Goal: Transaction & Acquisition: Subscribe to service/newsletter

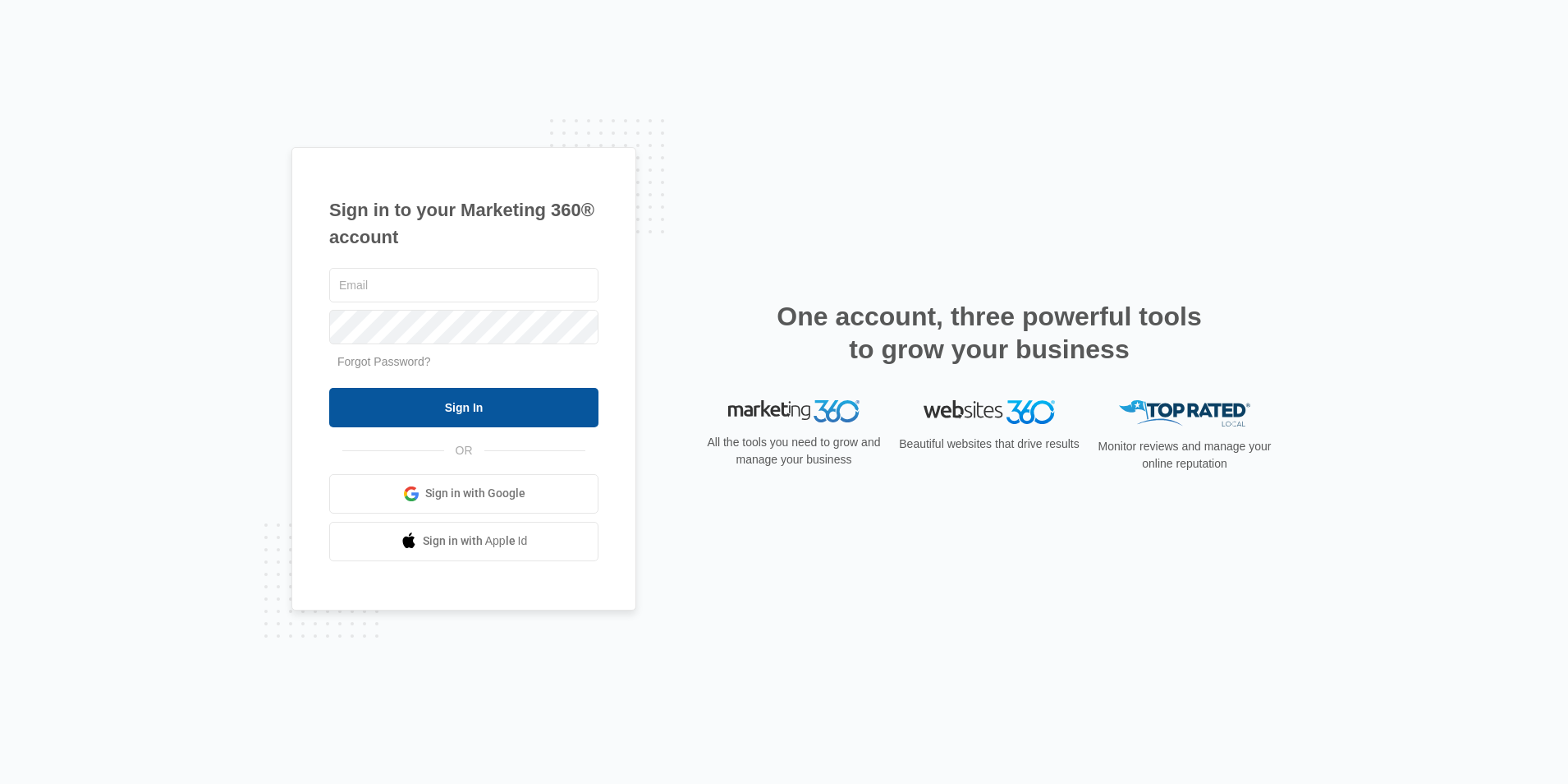
type input "[PERSON_NAME][EMAIL_ADDRESS][DOMAIN_NAME]"
click at [474, 414] on input "Sign In" at bounding box center [464, 407] width 269 height 40
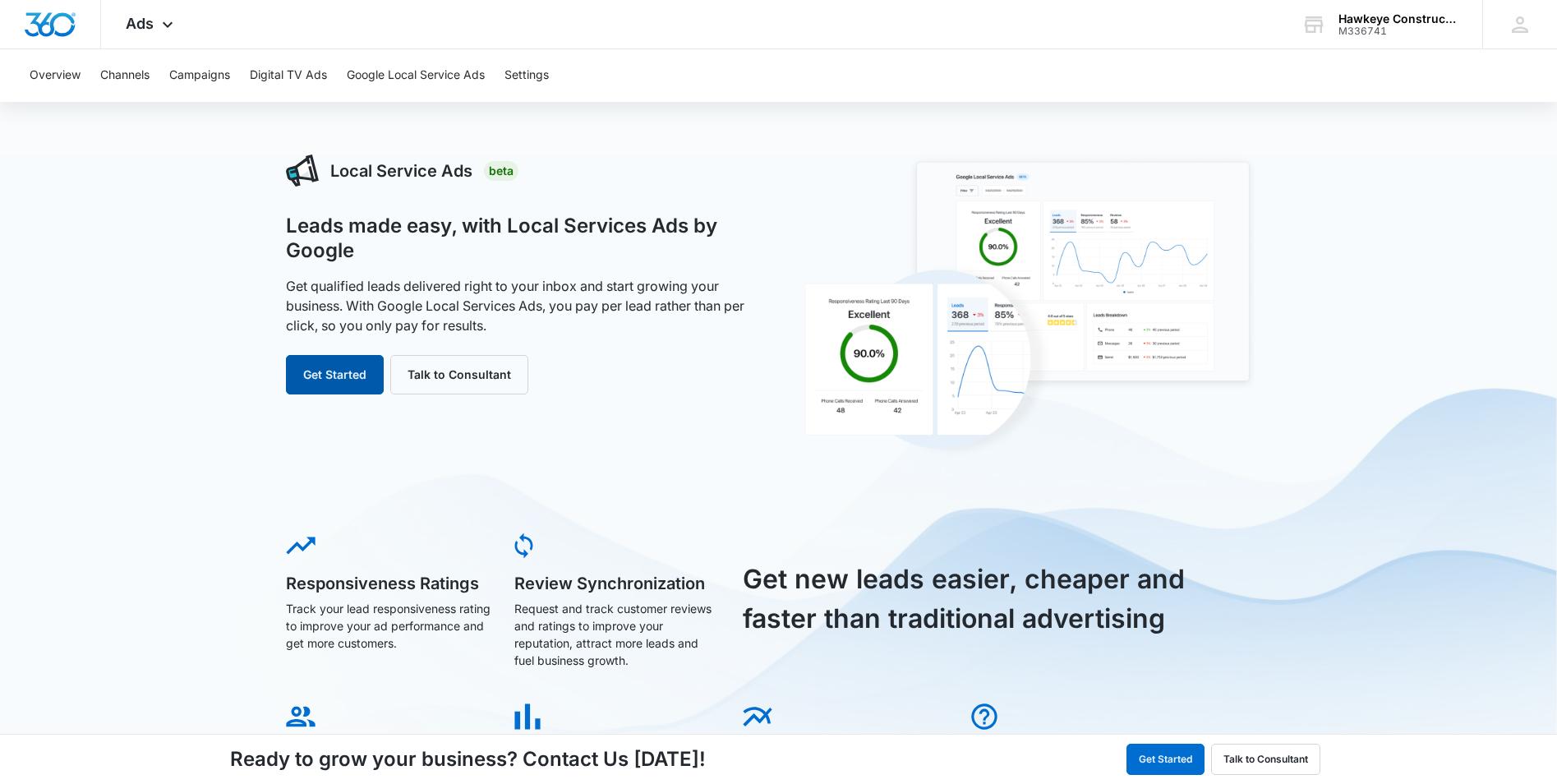
click at [343, 366] on button "Get Started" at bounding box center [335, 374] width 98 height 40
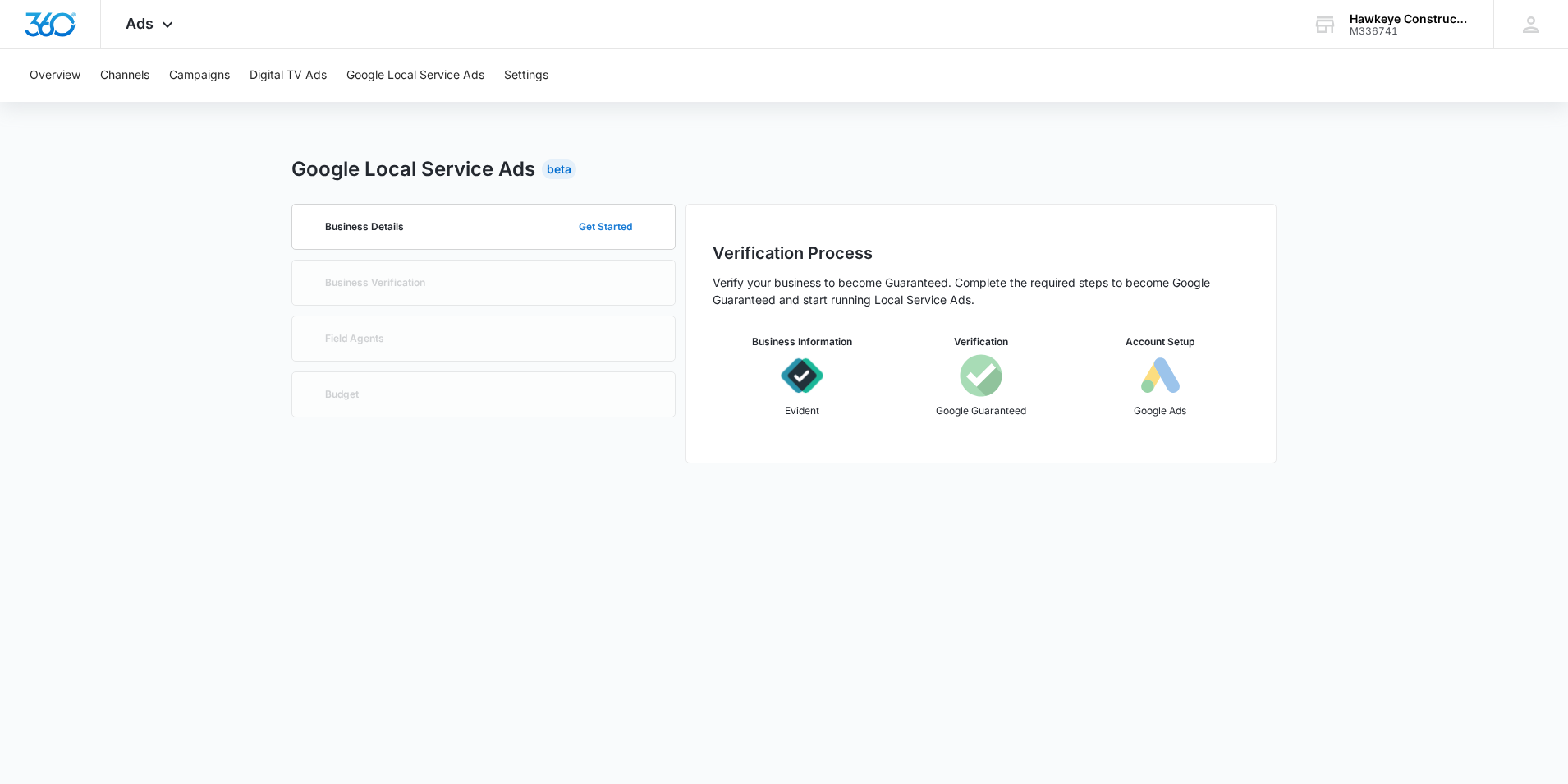
click at [618, 227] on button "Get Started" at bounding box center [605, 226] width 87 height 40
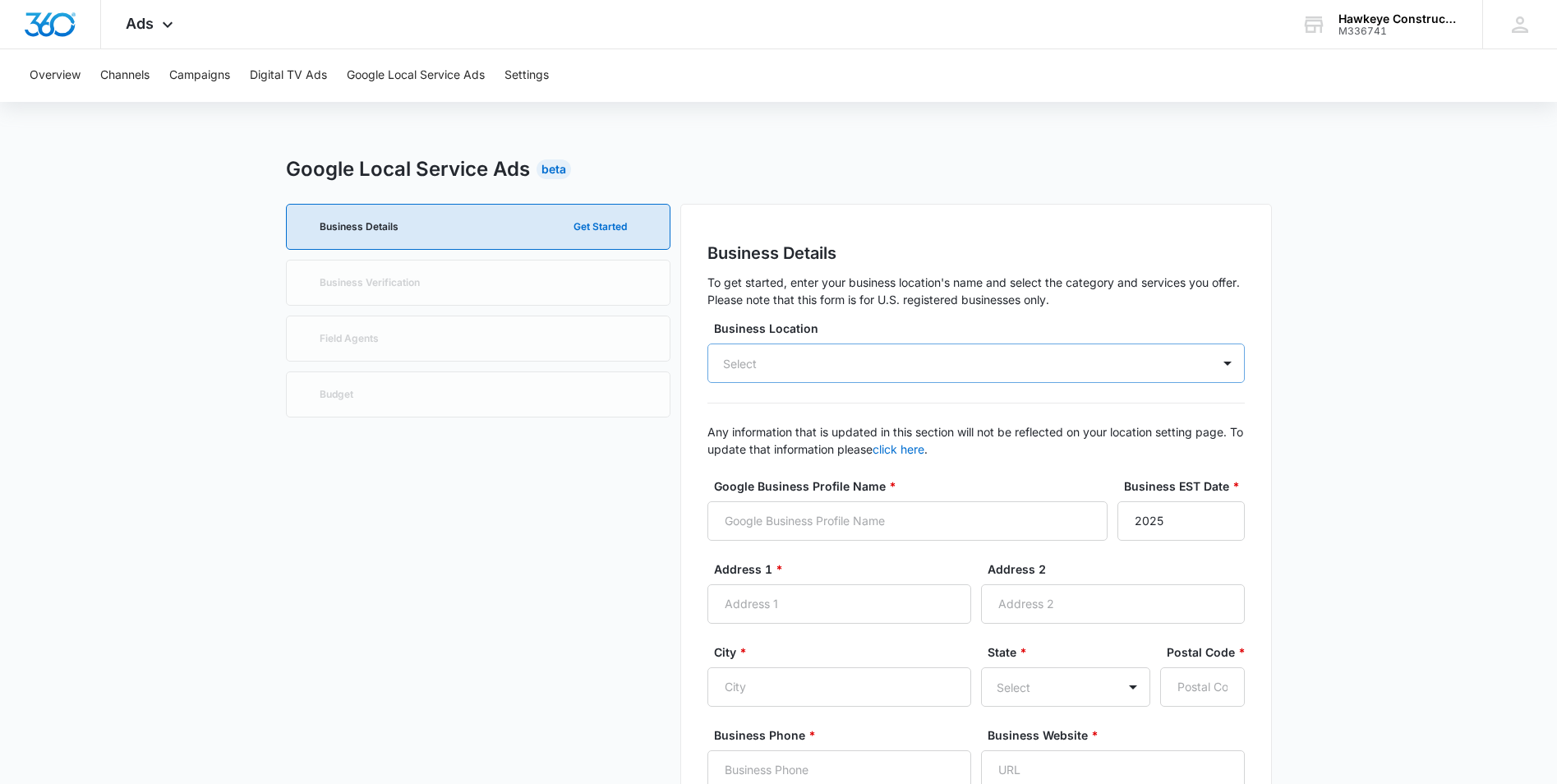
click at [869, 358] on div "Select" at bounding box center [976, 363] width 538 height 40
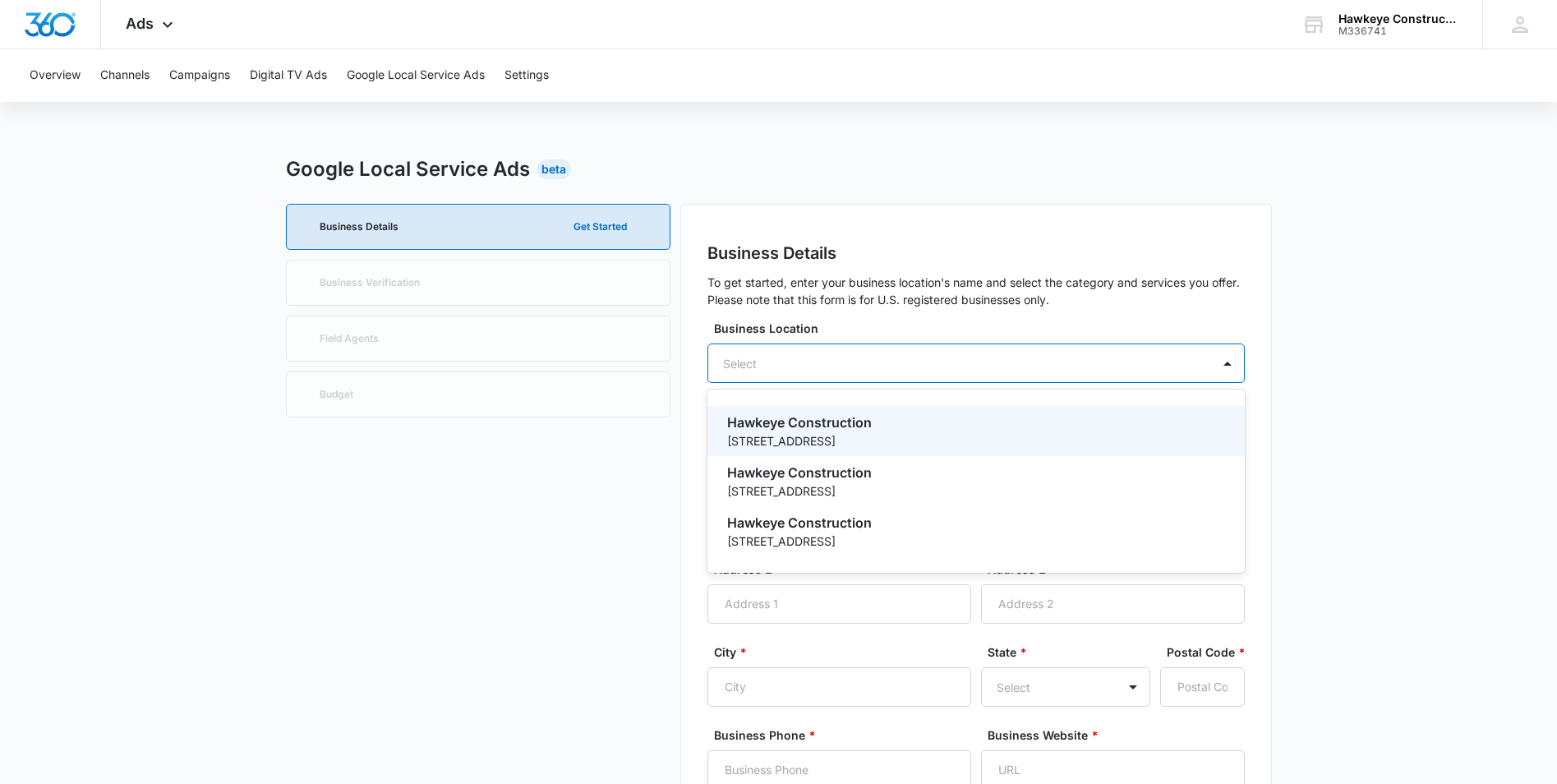
click at [841, 433] on p "207 Old Padonia Road, Suite 200" at bounding box center [975, 441] width 495 height 18
type input "Hawkeye Construction"
type input "1999"
type input "207 Old Padonia Road, Suite 200"
type input "Cockeysville"
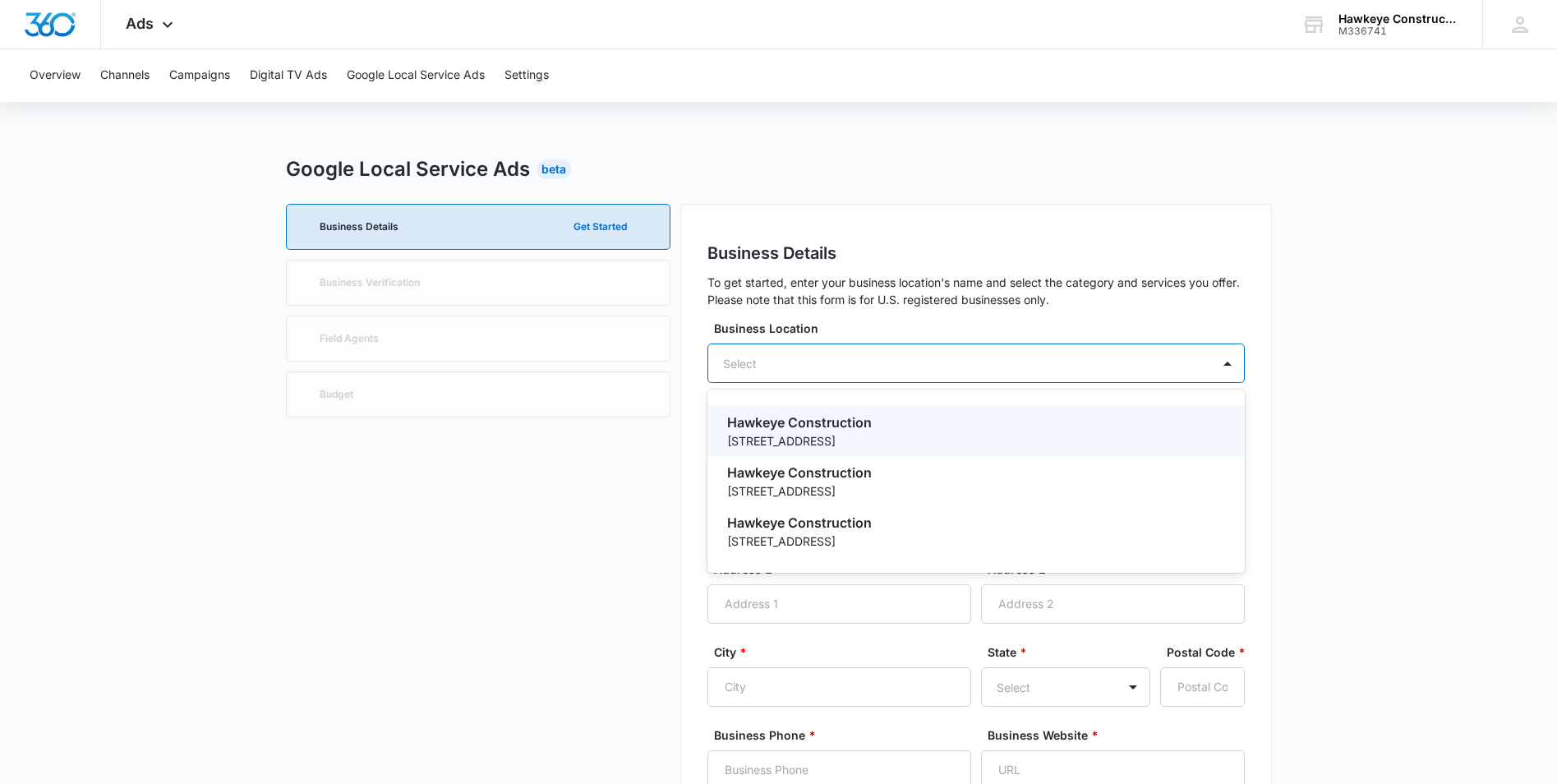
type input "21030"
type input "4107529266"
type input "https://www.hawkeye-construction.com/"
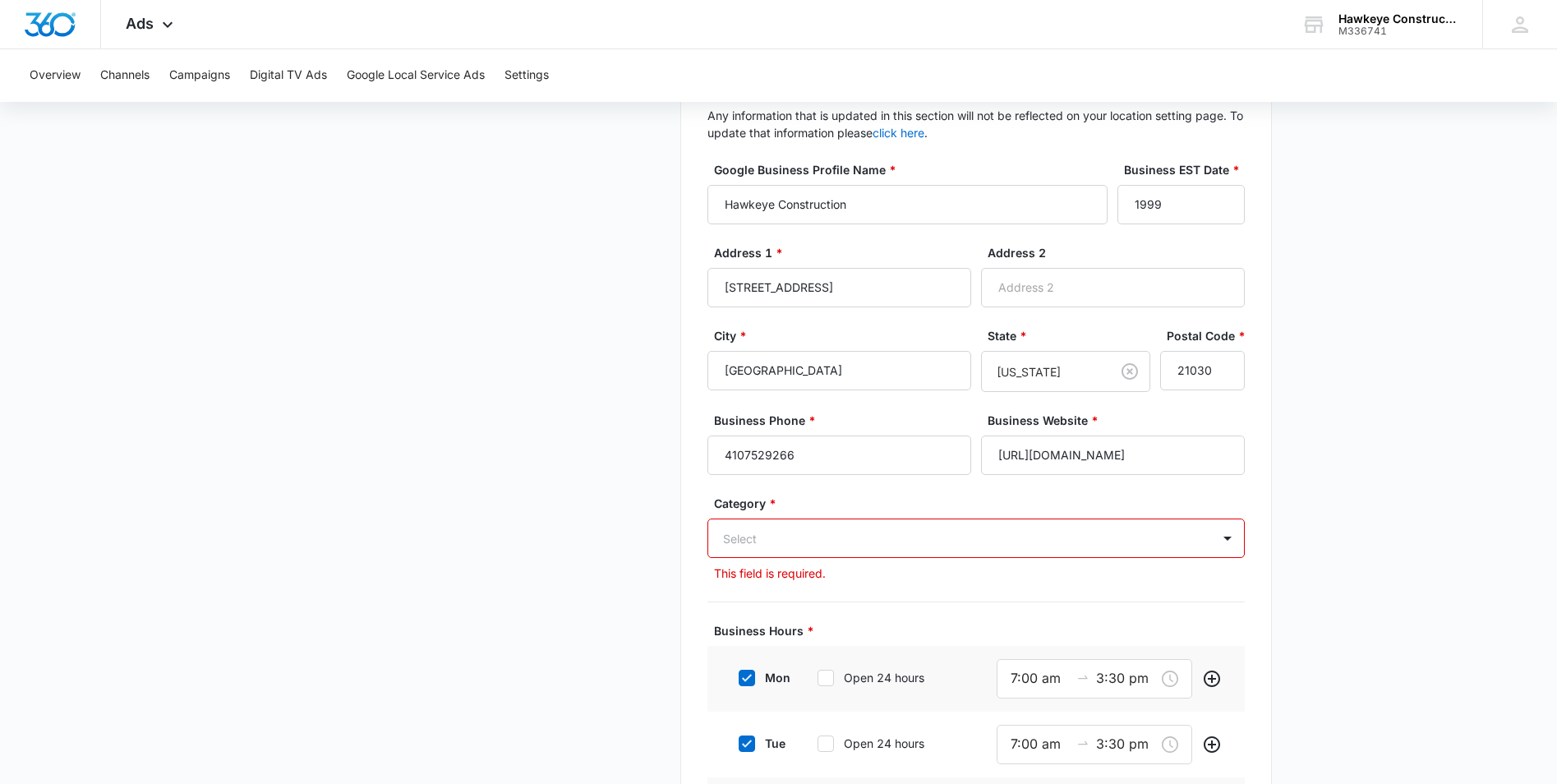
scroll to position [368, 0]
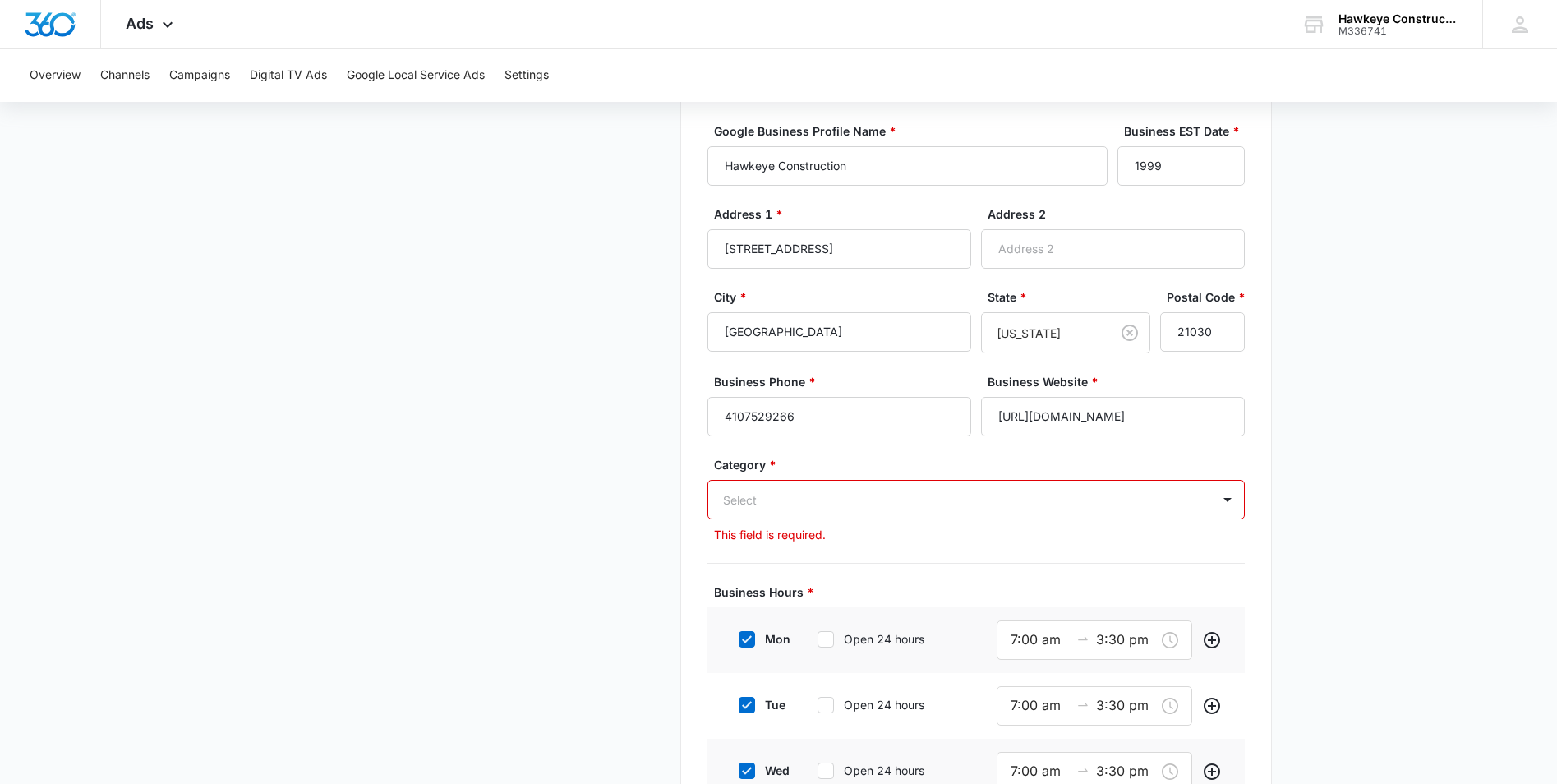
click at [1210, 519] on div "Select" at bounding box center [976, 499] width 538 height 40
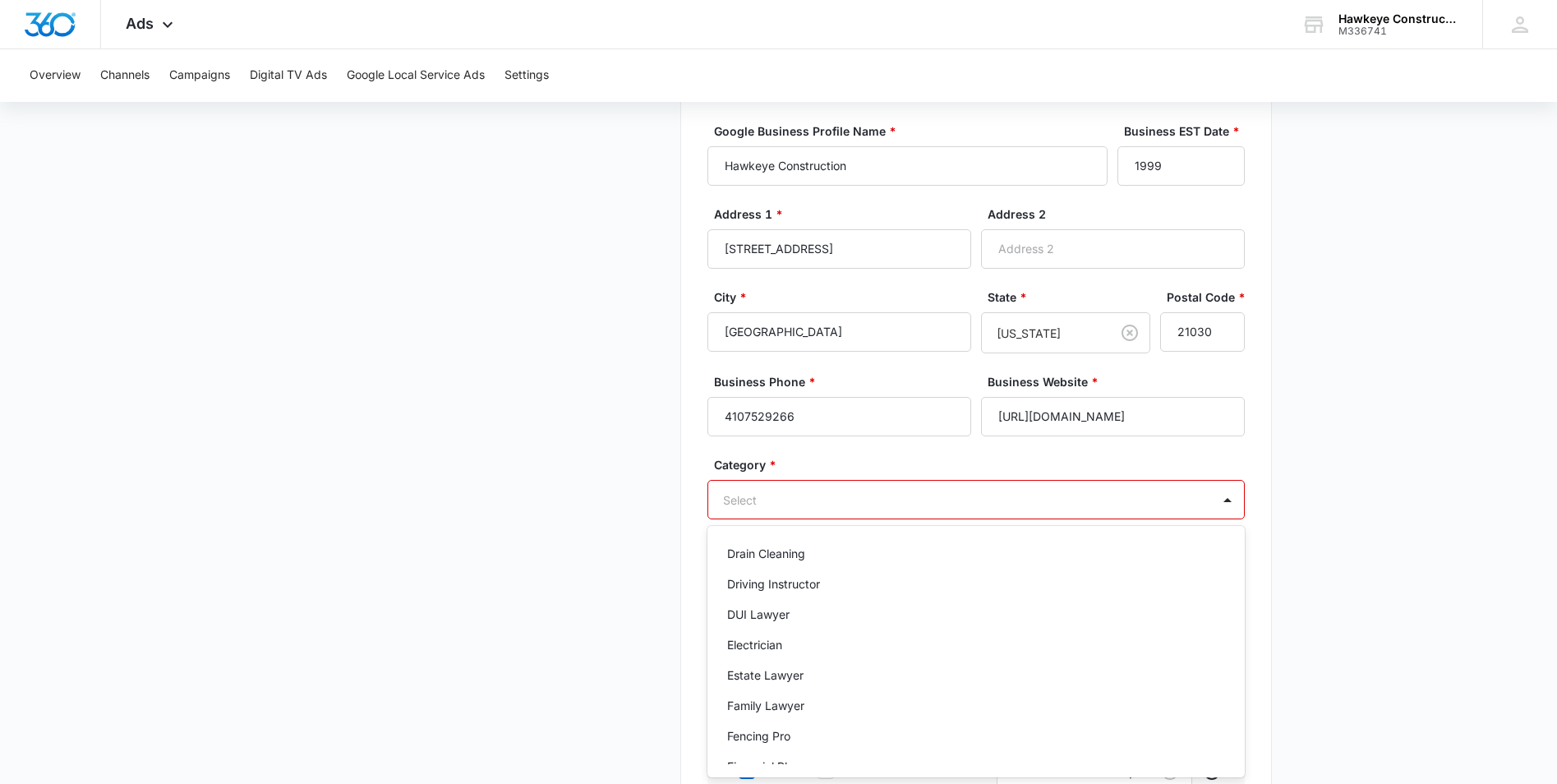
scroll to position [493, 0]
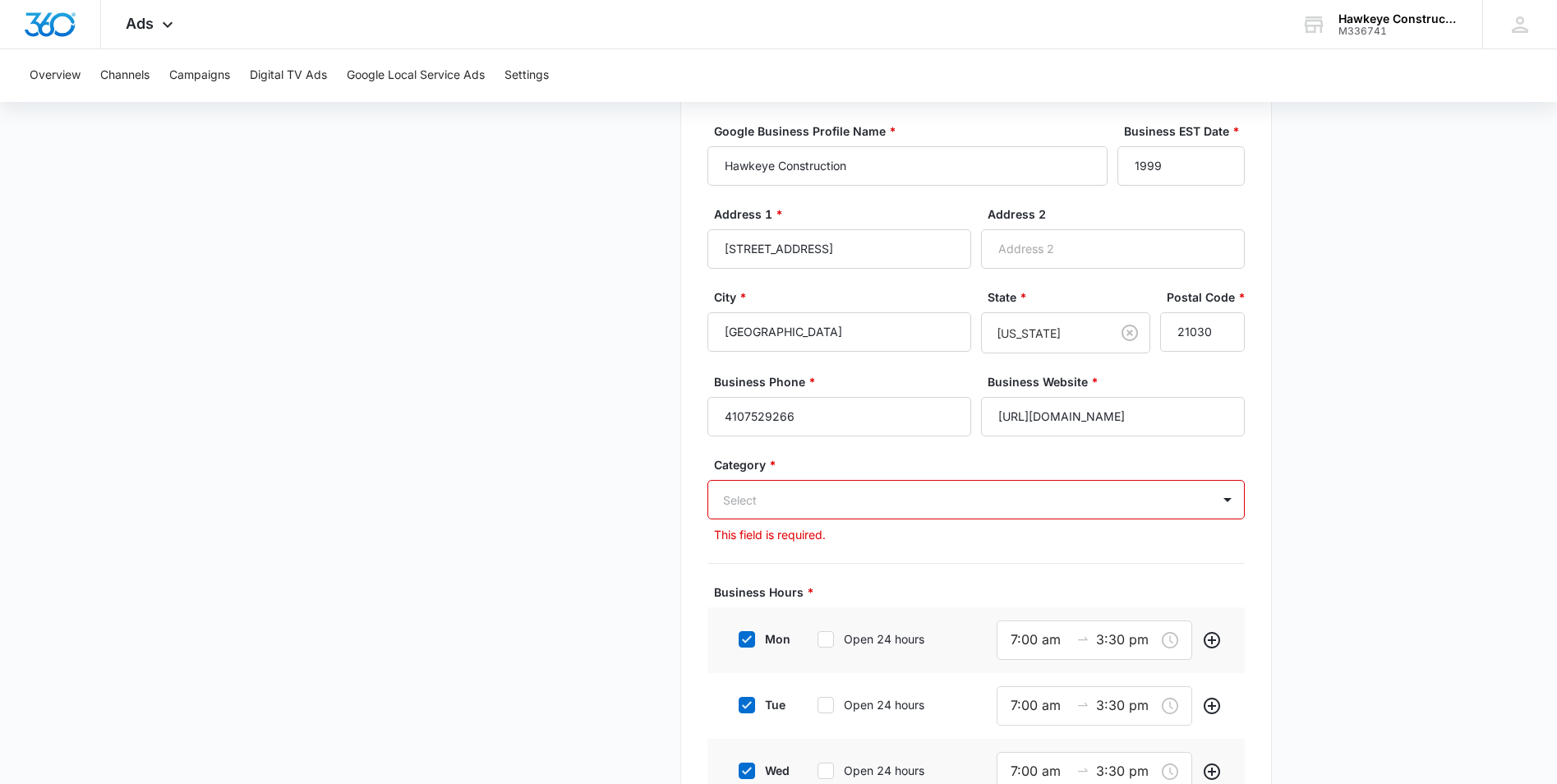
click at [1278, 540] on main "Google Local Service Ads Beta Business Details Get Started Business Verificatio…" at bounding box center [778, 458] width 1557 height 1342
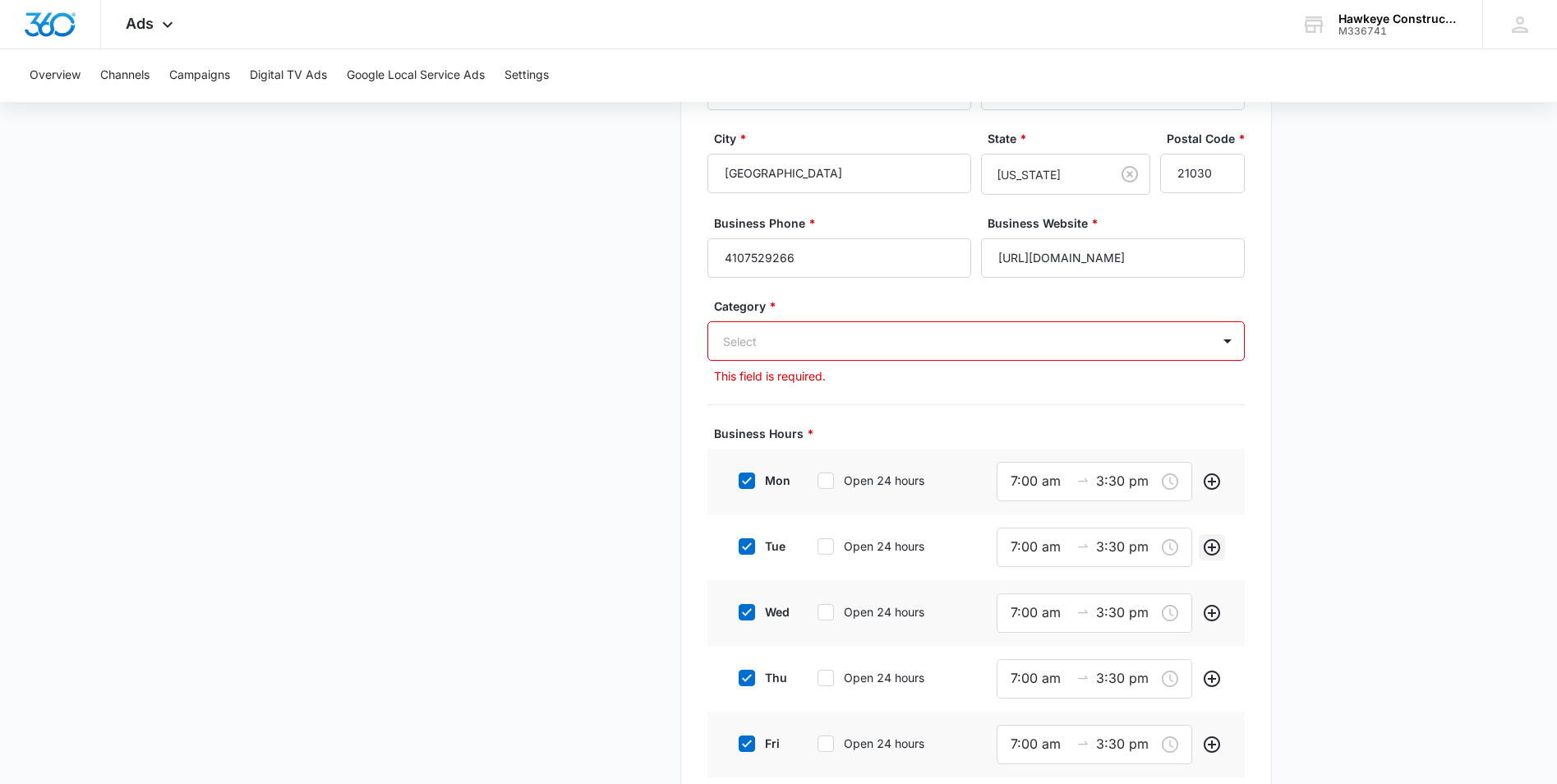
scroll to position [449, 0]
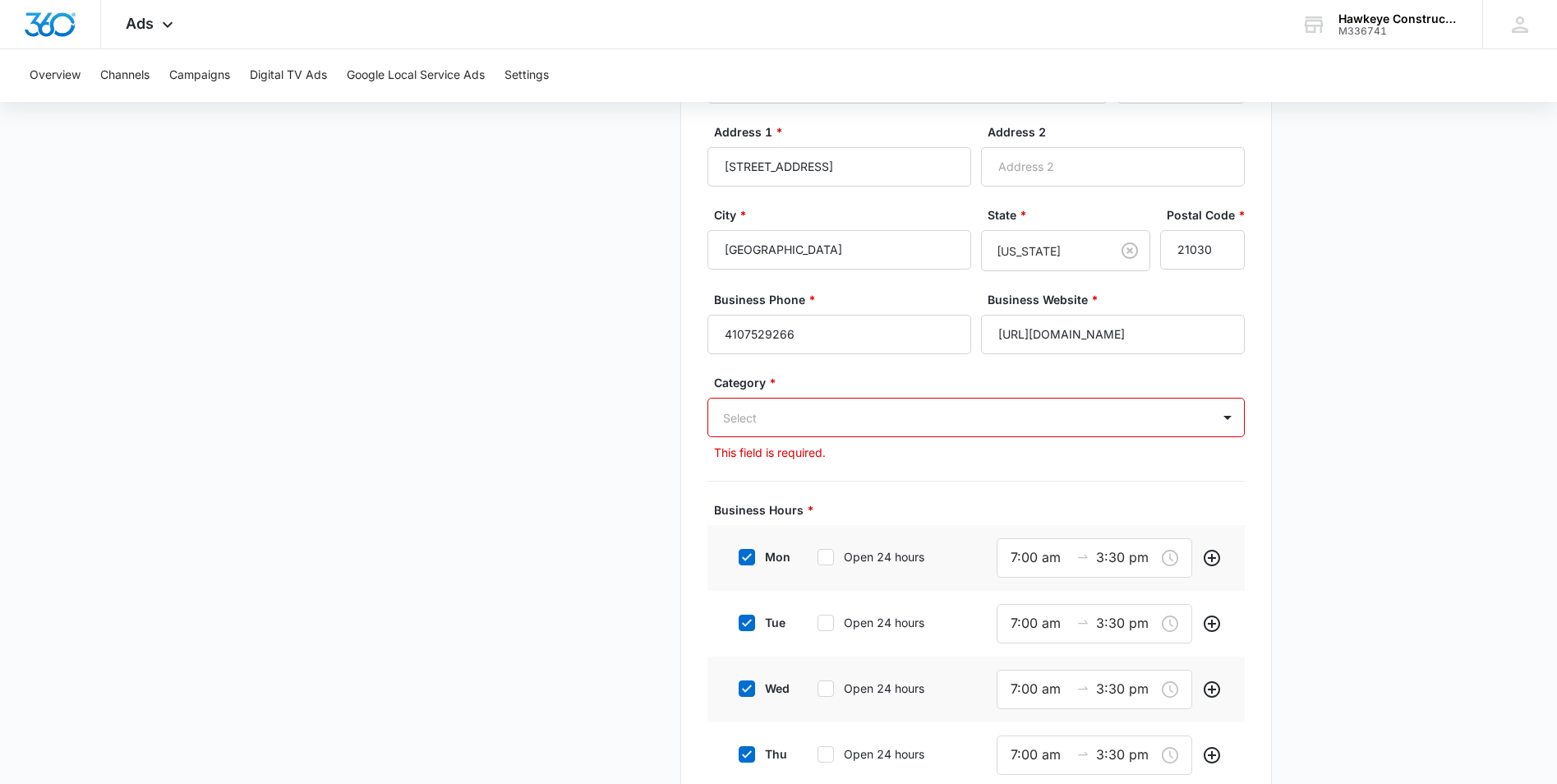
click at [1209, 416] on div "Select" at bounding box center [960, 418] width 503 height 37
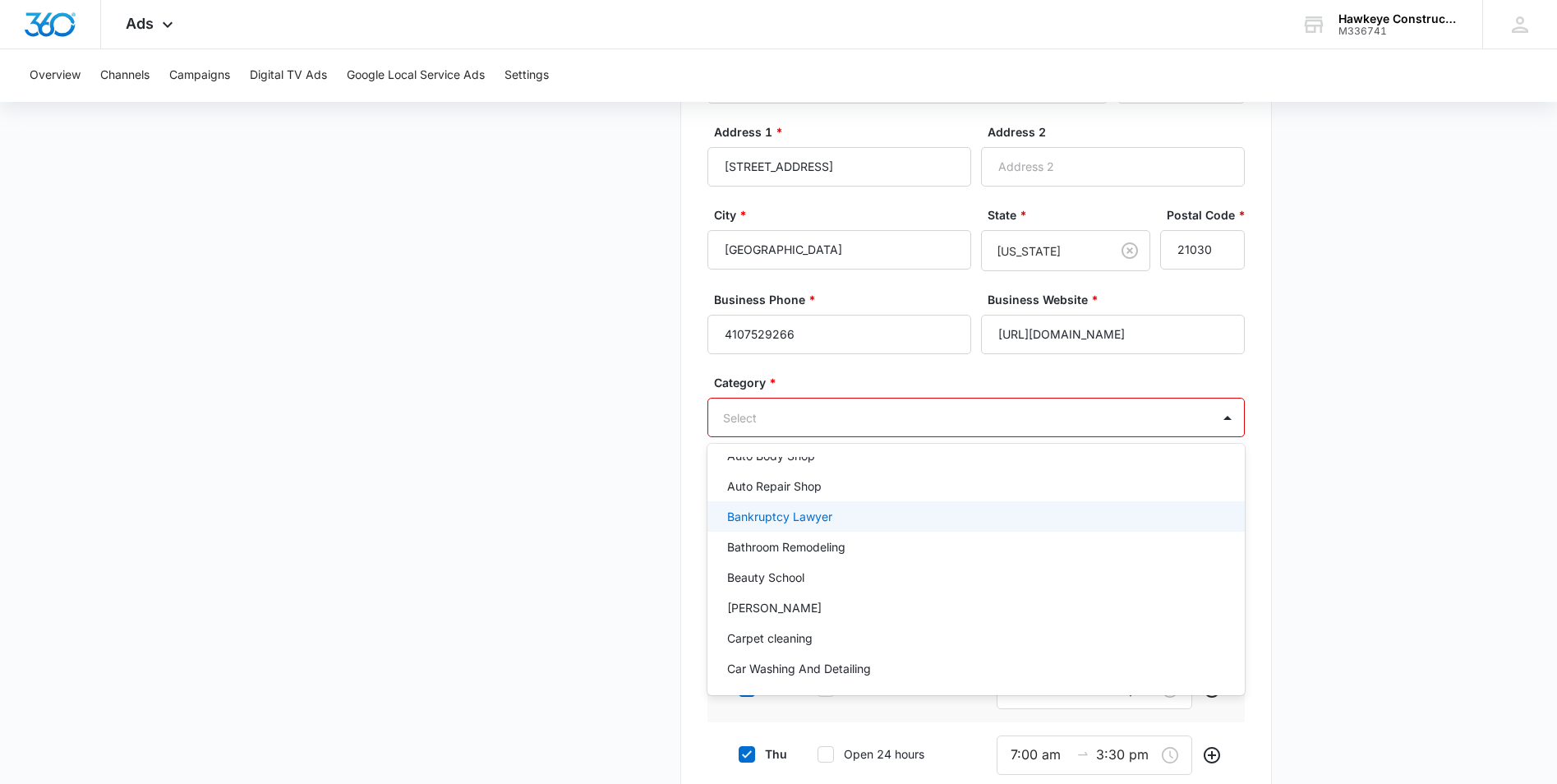
scroll to position [82, 0]
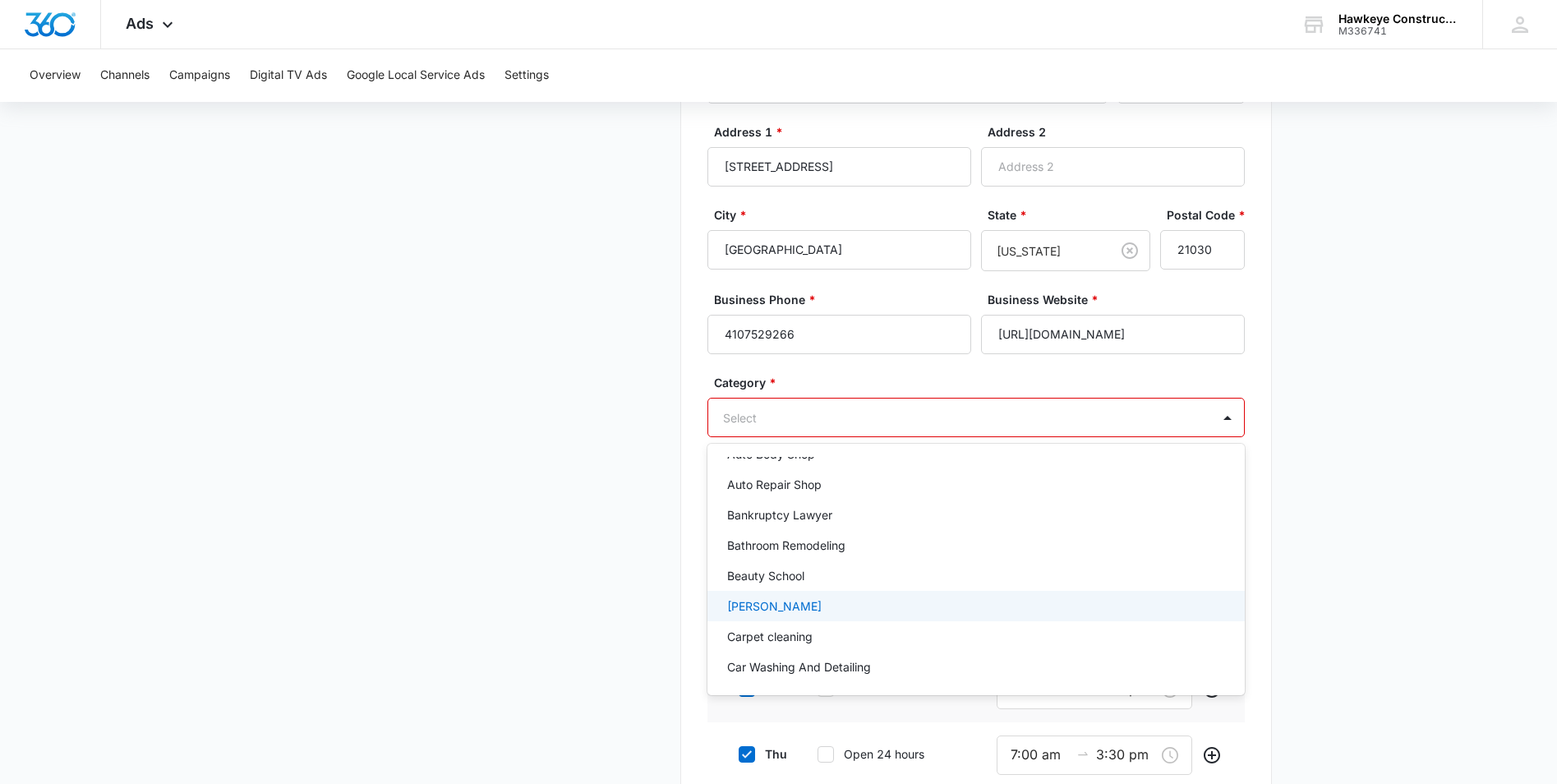
click at [827, 608] on div "Carpenter" at bounding box center [975, 606] width 495 height 18
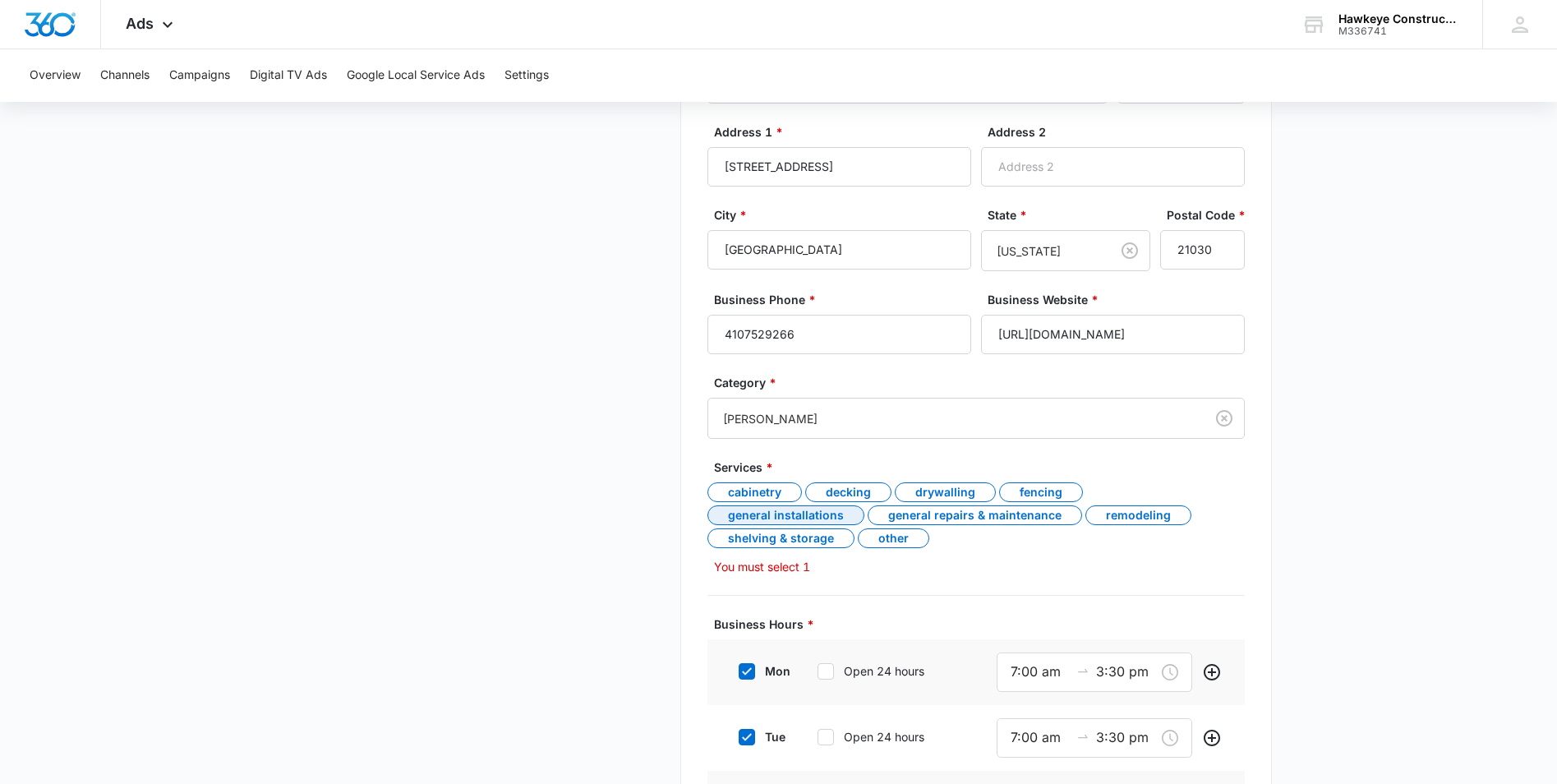
click at [864, 506] on div "General Installations" at bounding box center [786, 515] width 157 height 19
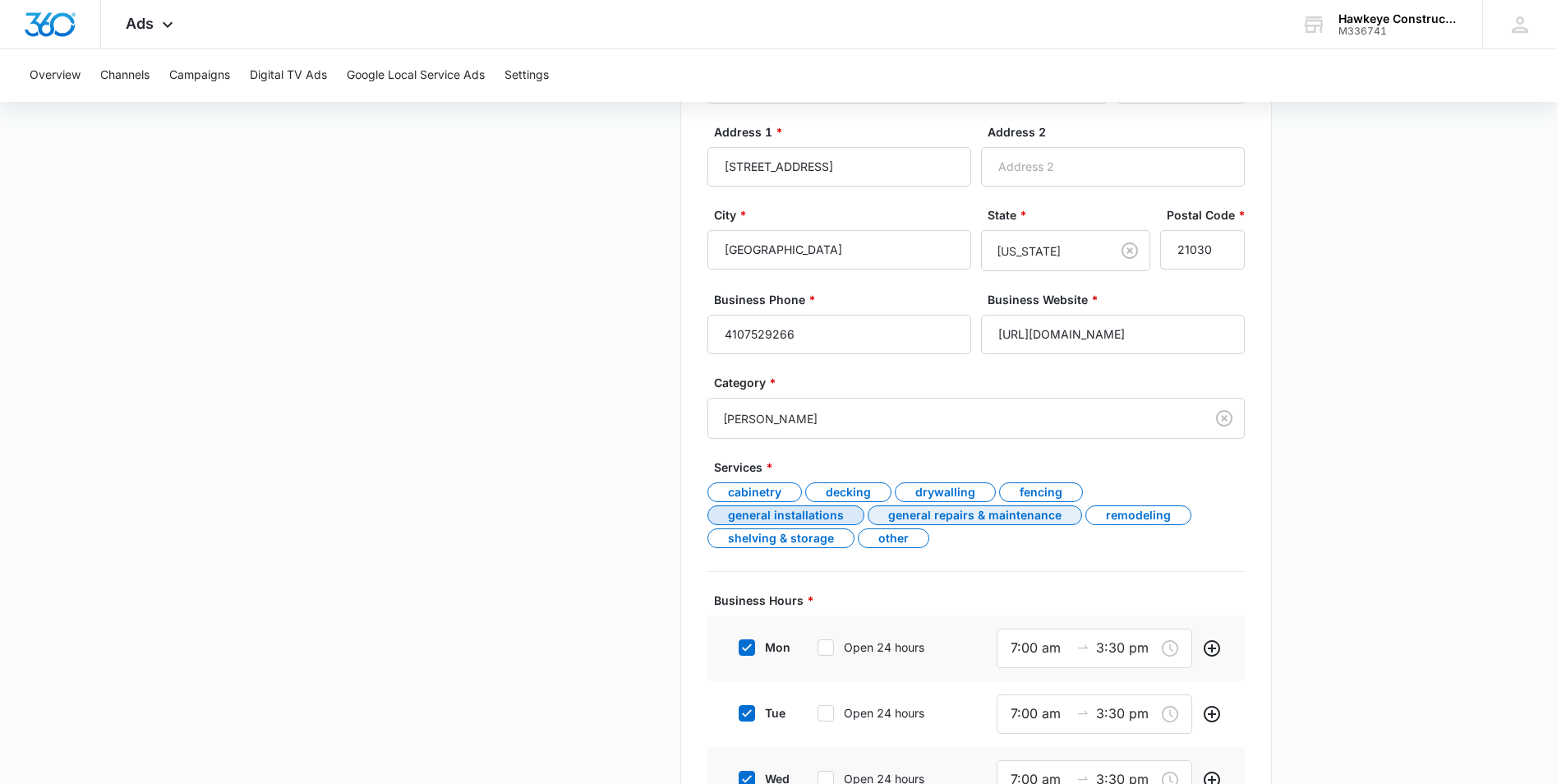
click at [878, 523] on div "General repairs & maintenance" at bounding box center [975, 515] width 215 height 19
click at [1086, 518] on div "Remodeling" at bounding box center [1139, 515] width 106 height 19
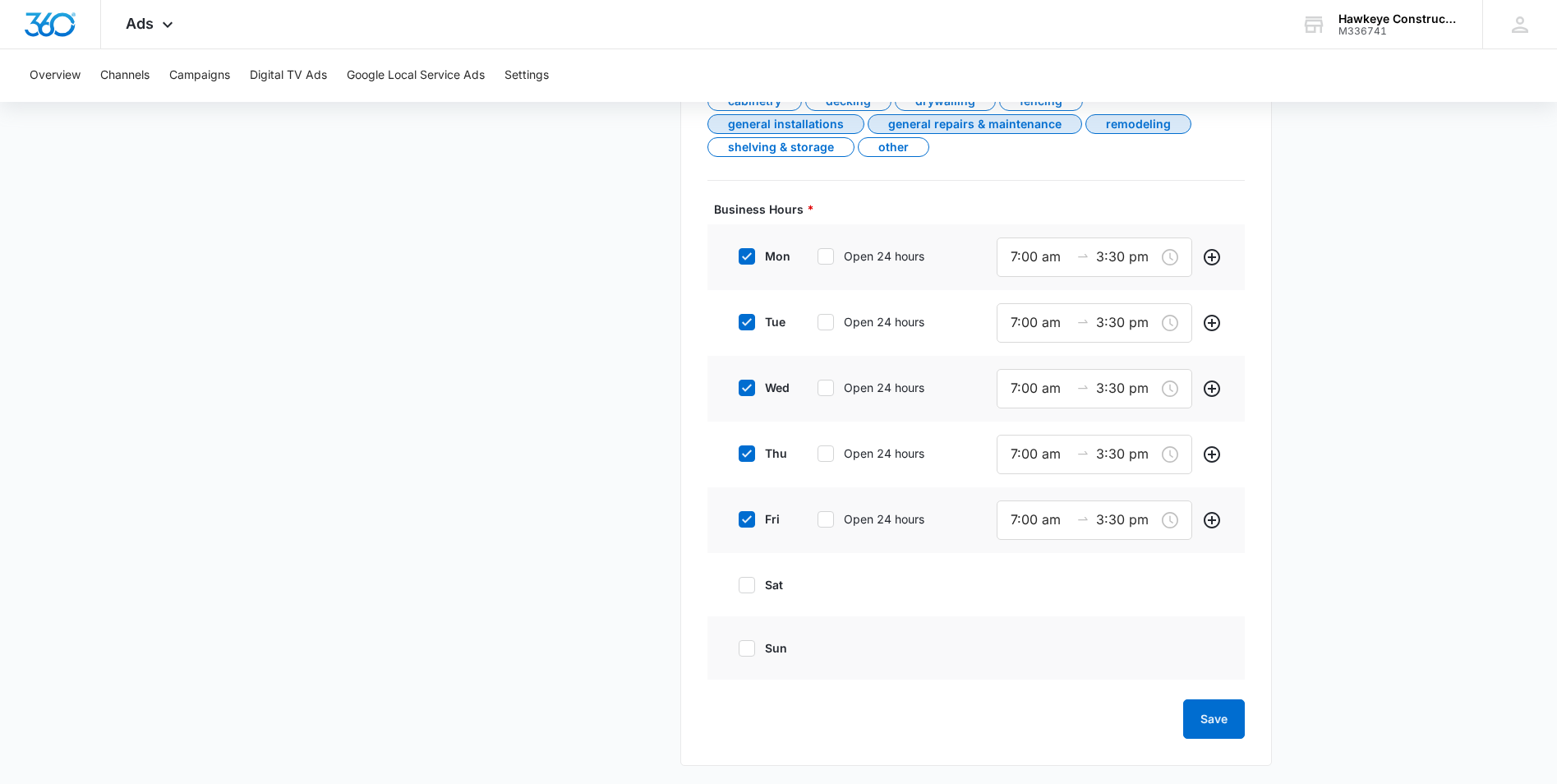
scroll to position [842, 0]
click at [1232, 705] on button "Save" at bounding box center [1214, 717] width 61 height 40
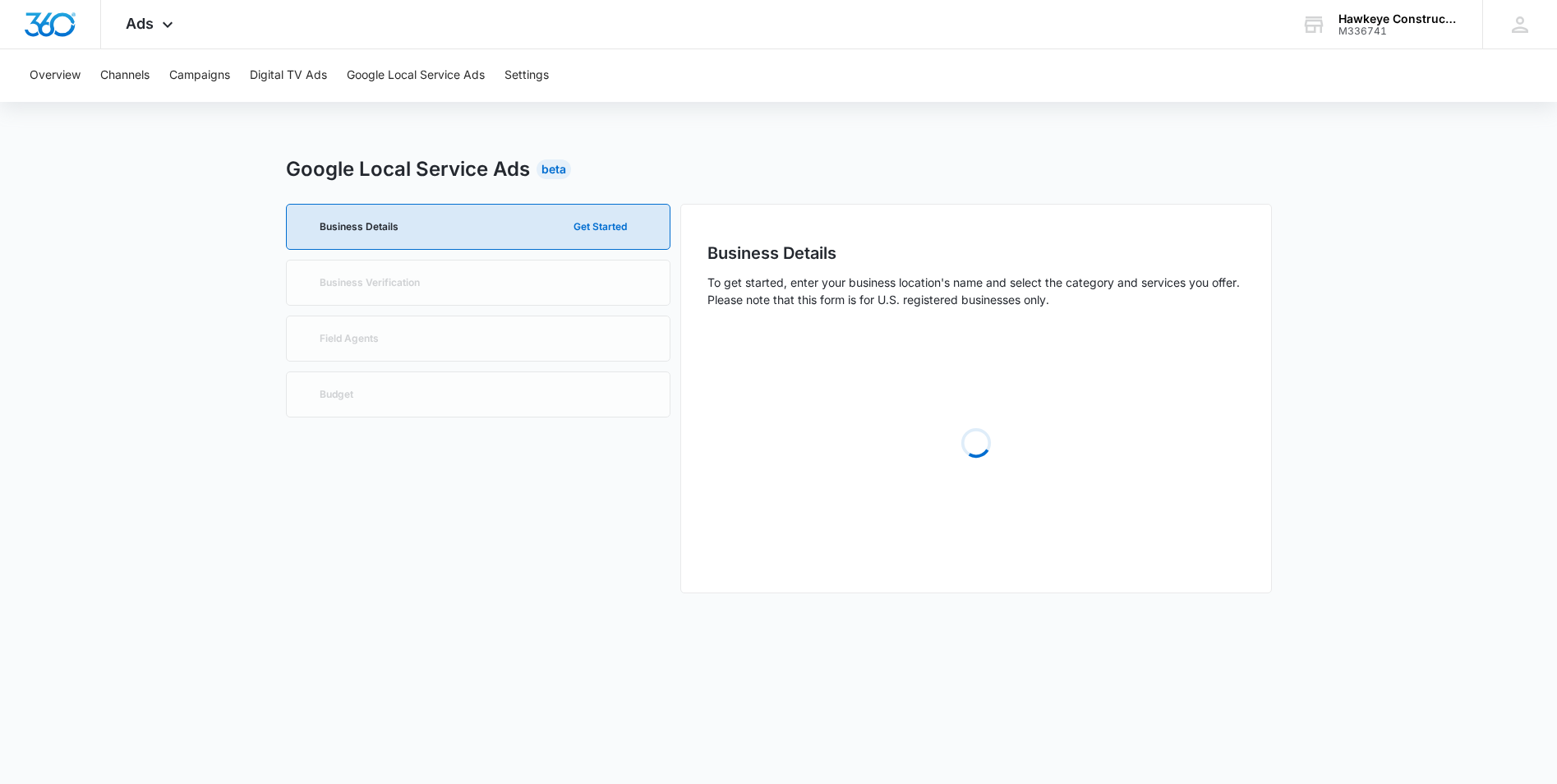
scroll to position [0, 0]
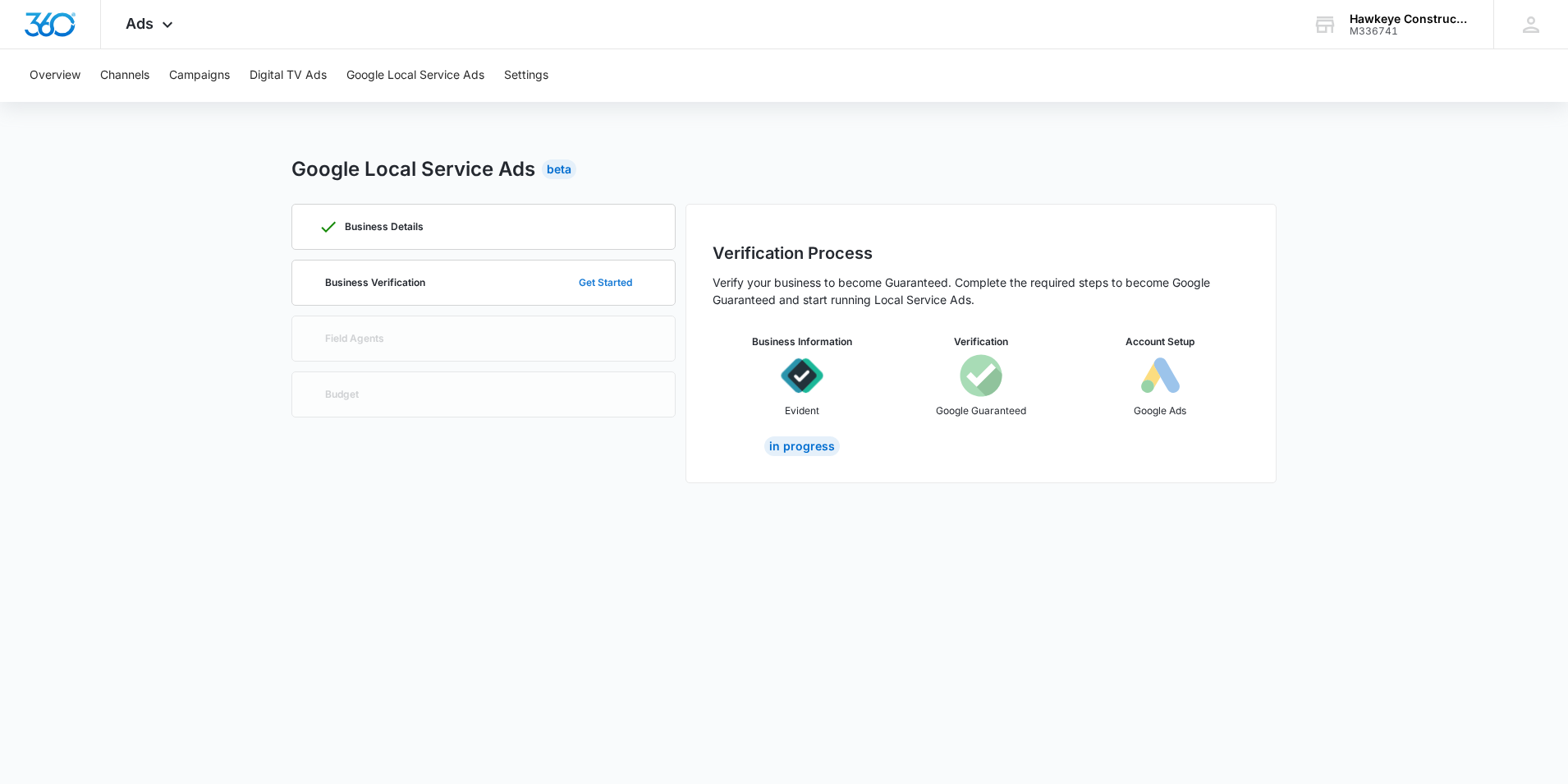
click at [610, 283] on button "Get Started" at bounding box center [605, 282] width 87 height 40
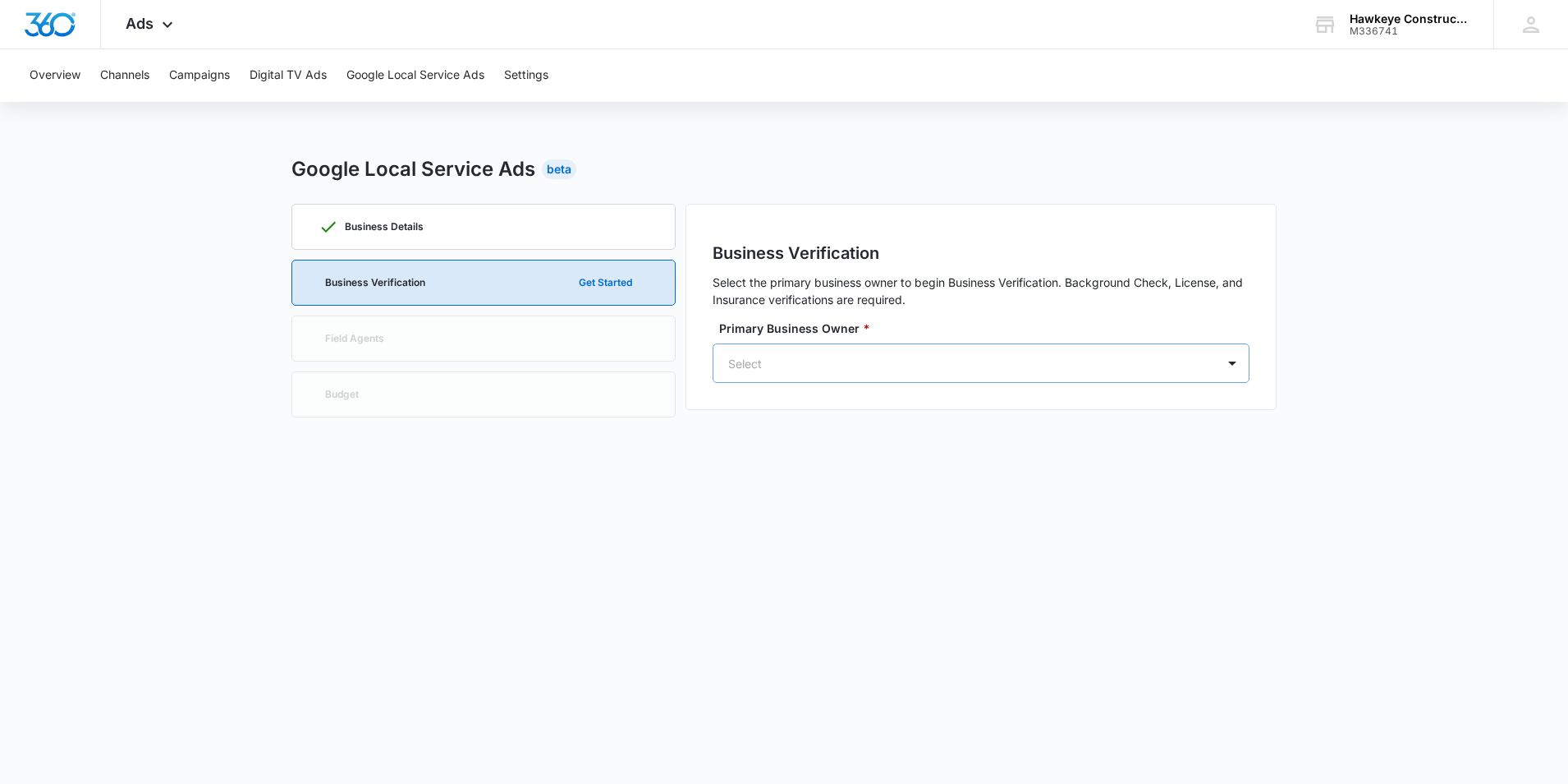
click at [1180, 366] on div at bounding box center [961, 363] width 467 height 20
click at [921, 428] on div "JH Justin Hughes Justin@hcmail.us" at bounding box center [979, 437] width 494 height 43
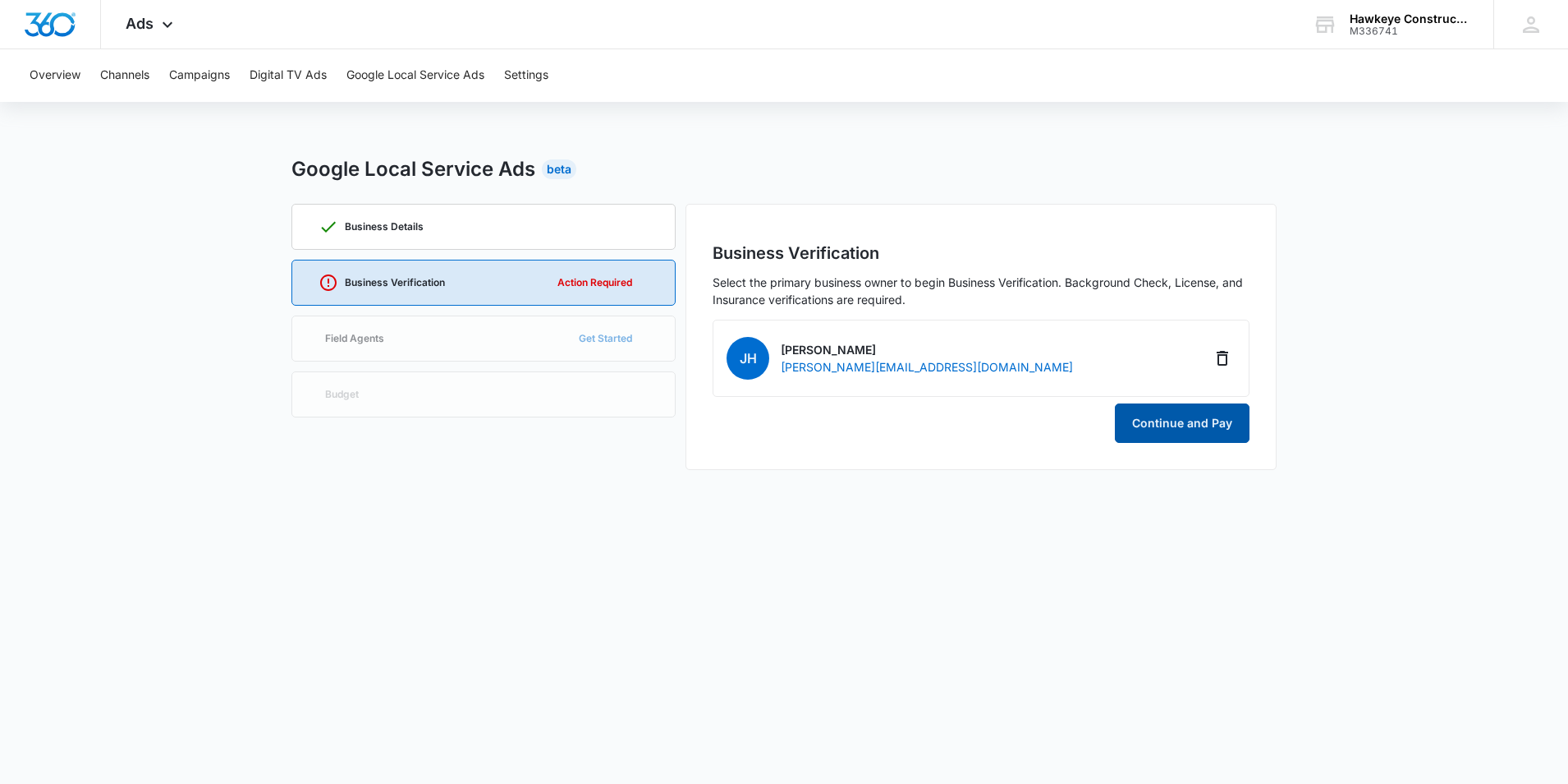
click at [1171, 421] on button "Continue and Pay" at bounding box center [1182, 422] width 135 height 40
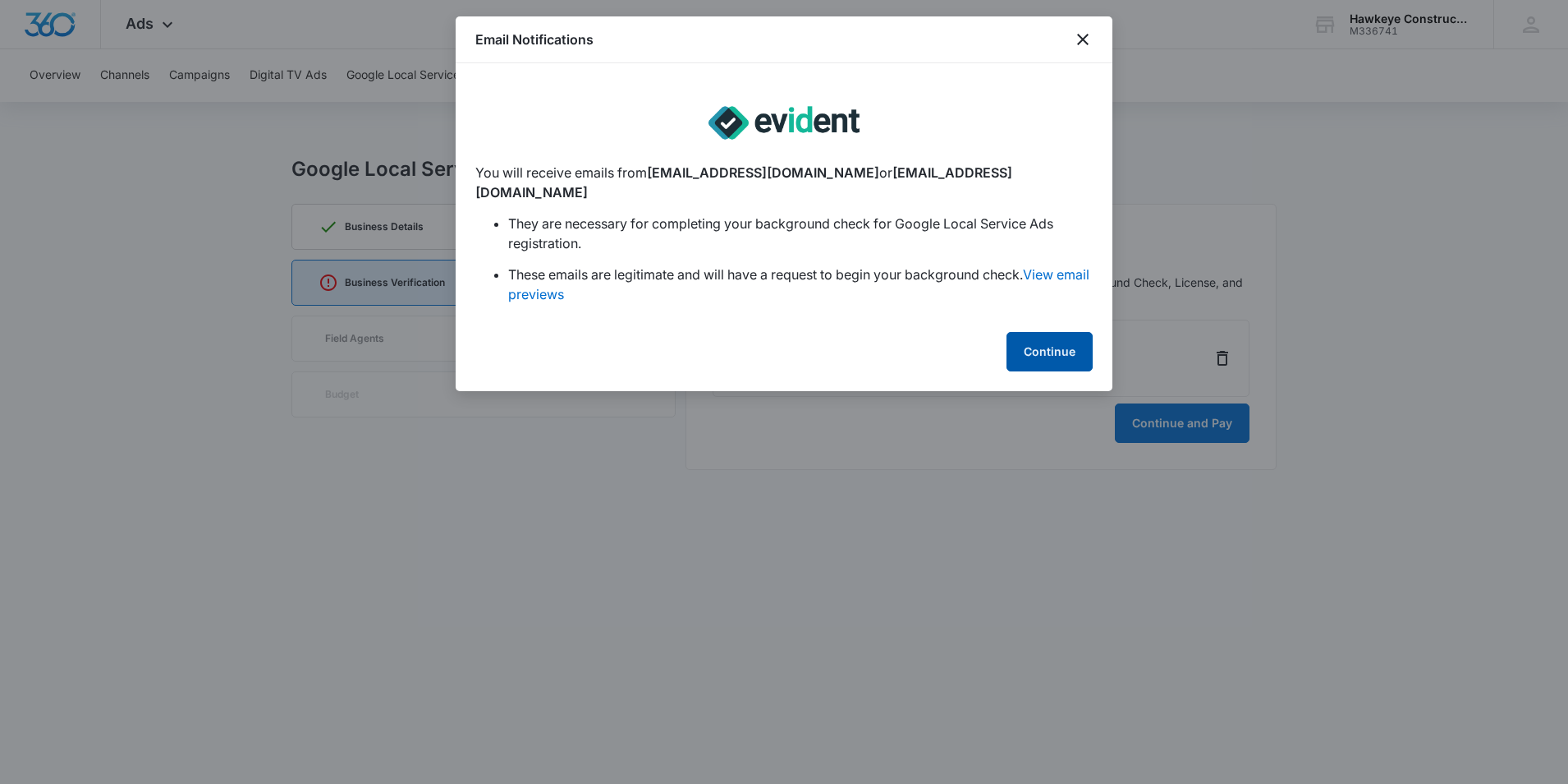
click at [1029, 344] on button "Continue" at bounding box center [1049, 352] width 87 height 40
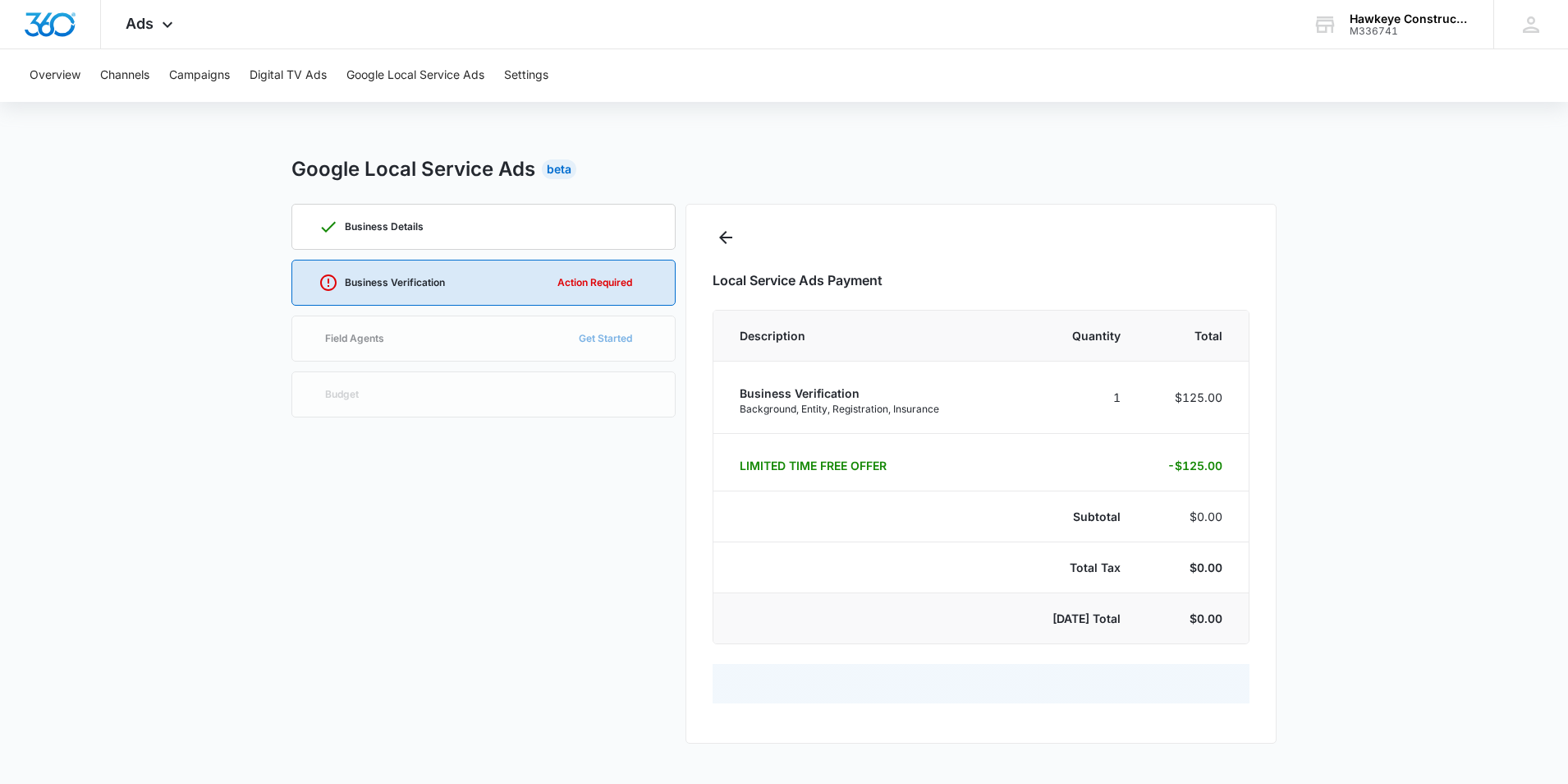
select select "pm_1S0MuvA4n8RTgNjUlUTqlPfL"
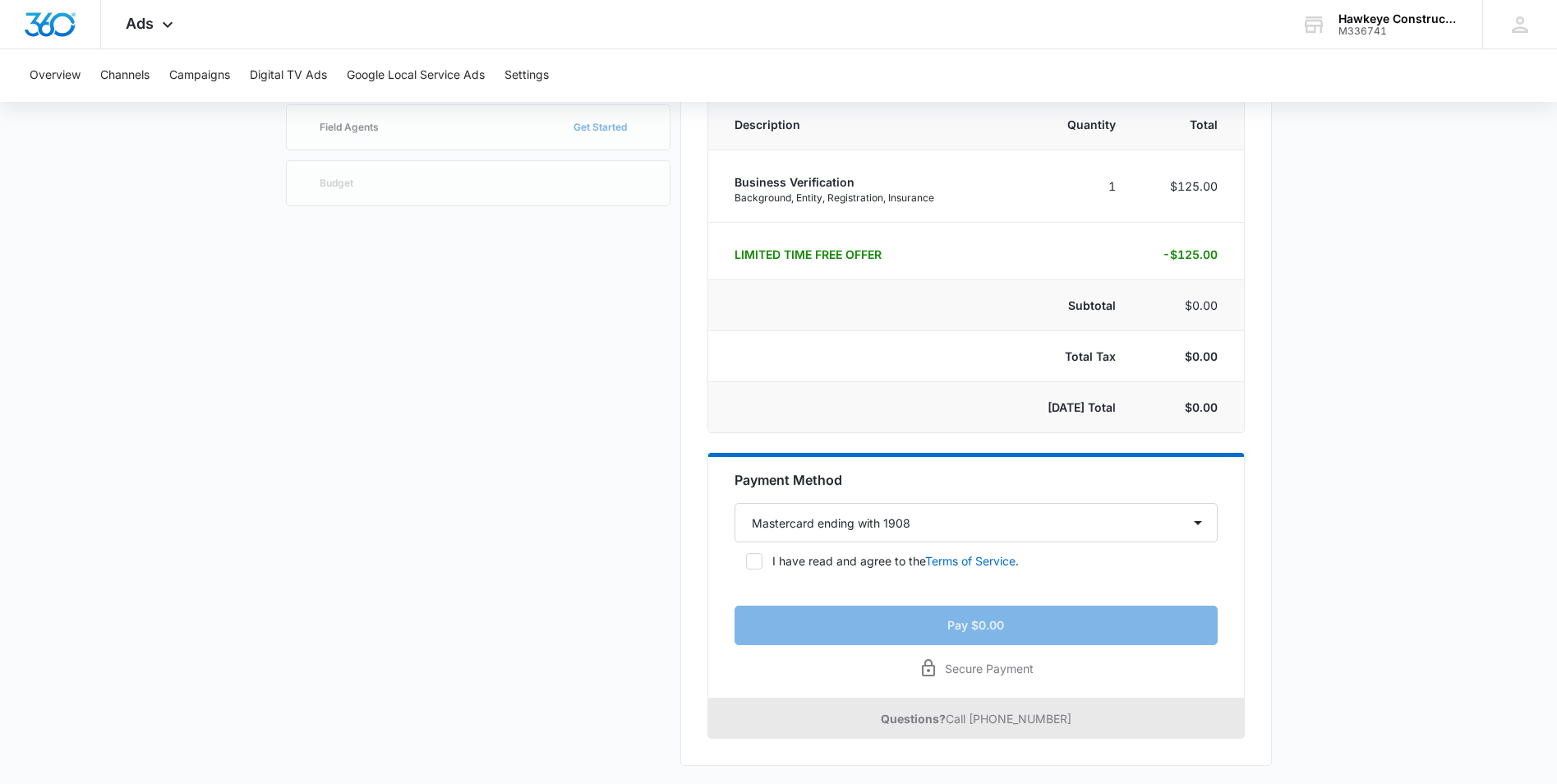
scroll to position [213, 0]
click at [756, 558] on icon at bounding box center [755, 559] width 10 height 8
click at [747, 558] on input "I have read and agree to the Terms of Service ." at bounding box center [741, 559] width 12 height 12
checkbox input "true"
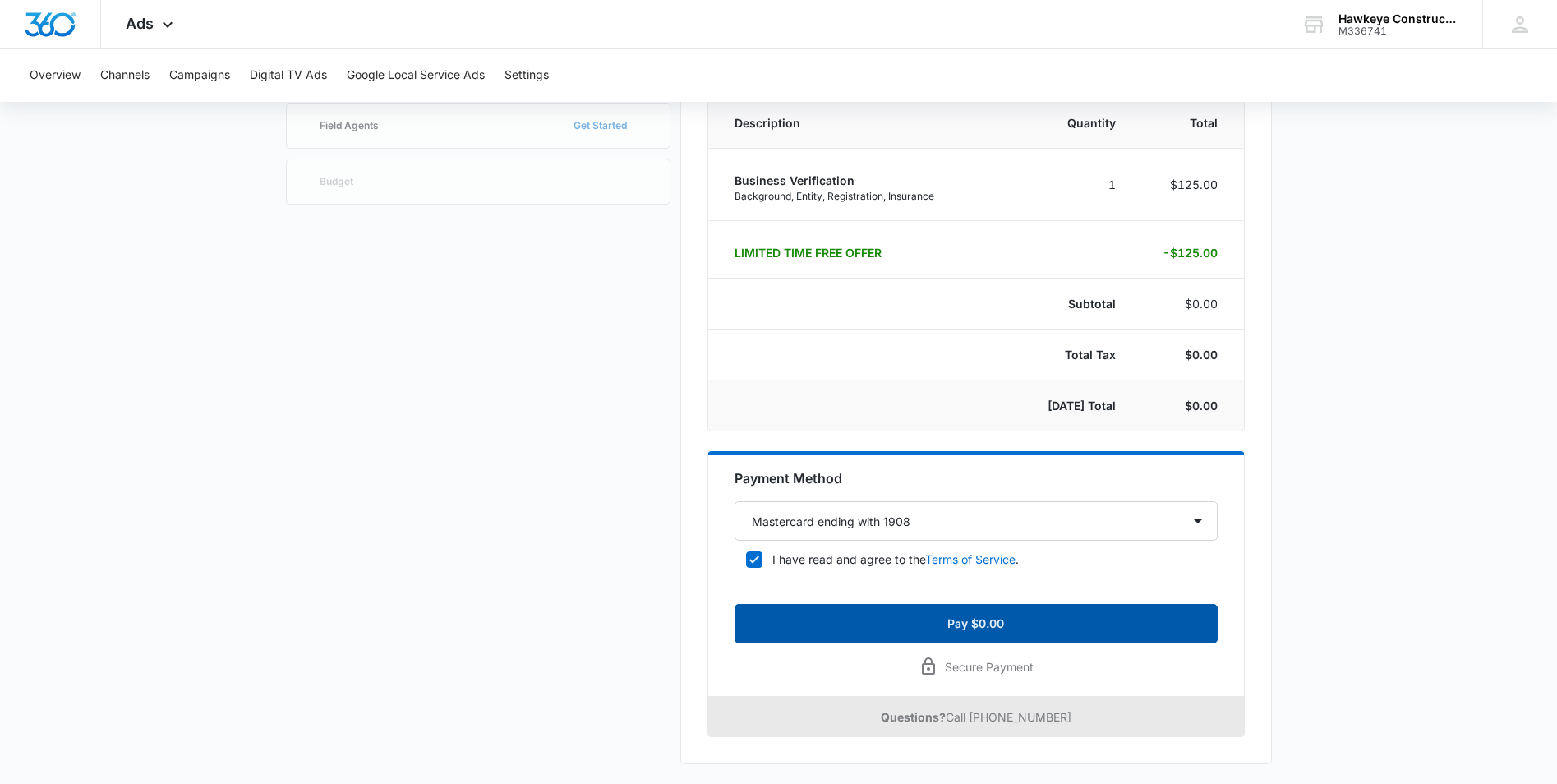
click at [1129, 621] on button "Pay $0.00" at bounding box center [976, 623] width 483 height 40
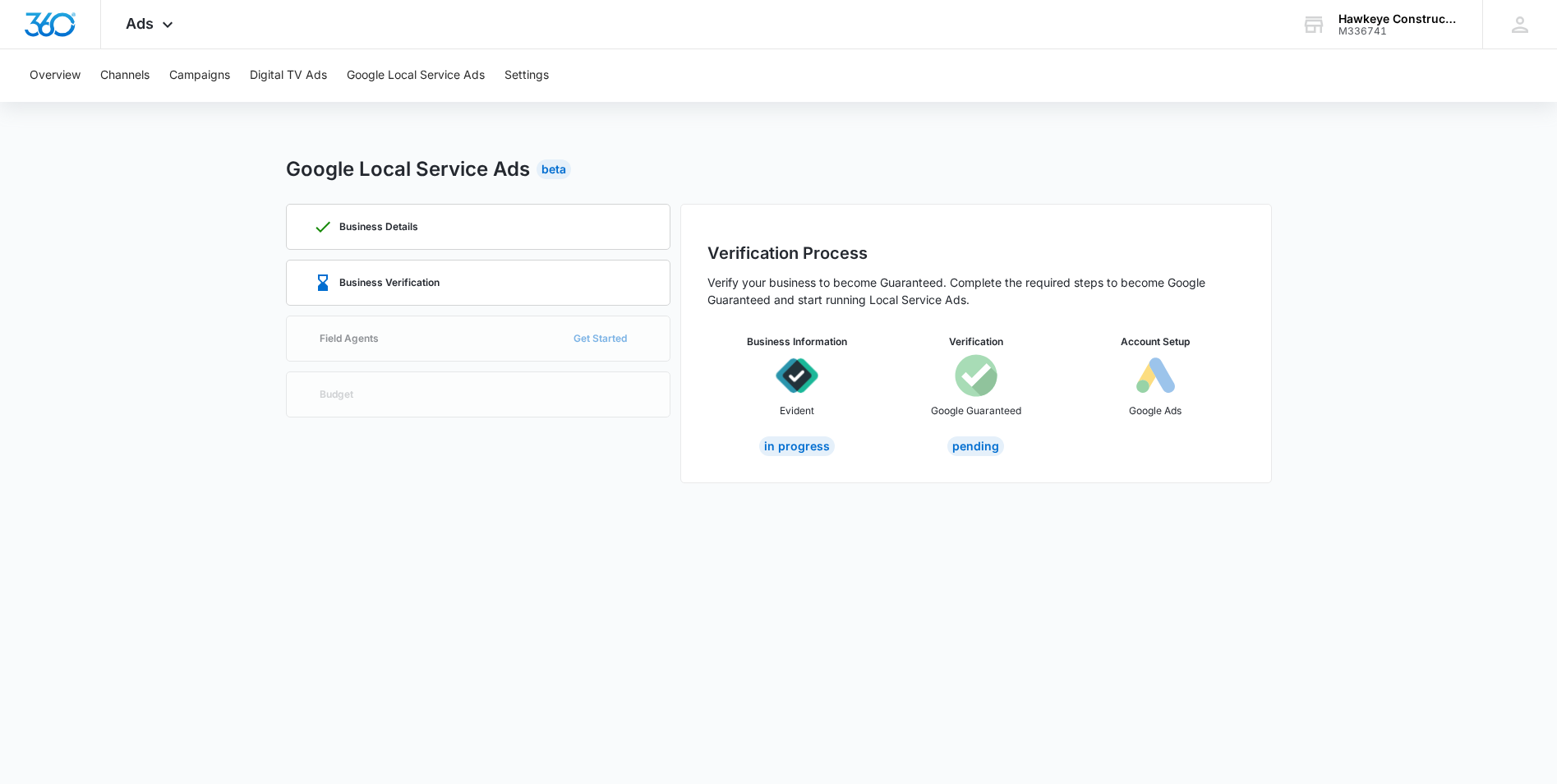
scroll to position [0, 0]
click at [1166, 336] on h3 "Account Setup" at bounding box center [1161, 342] width 69 height 15
click at [1177, 358] on img at bounding box center [1161, 375] width 43 height 43
click at [172, 26] on icon at bounding box center [167, 28] width 19 height 19
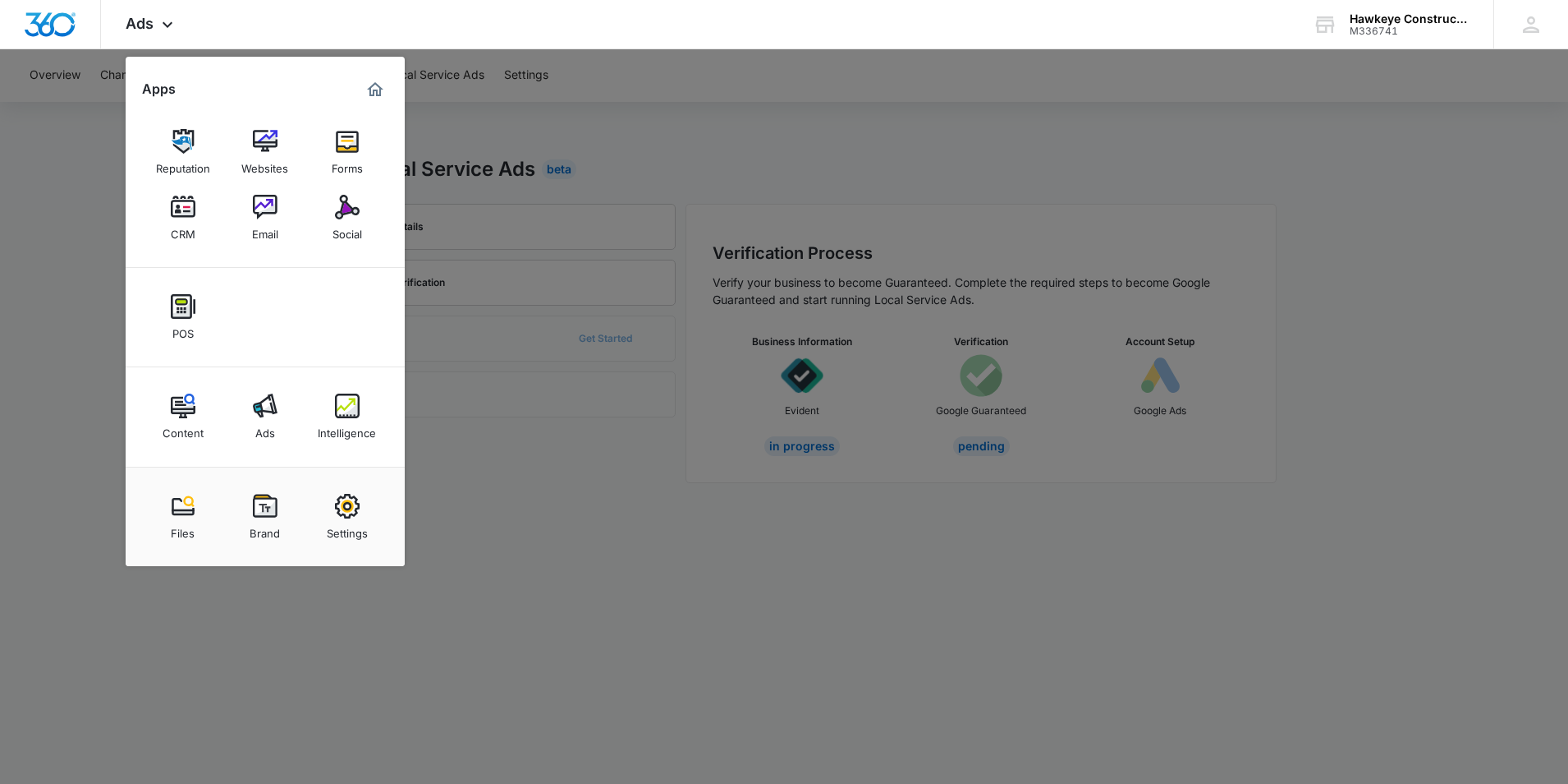
click at [78, 77] on div at bounding box center [784, 392] width 1568 height 784
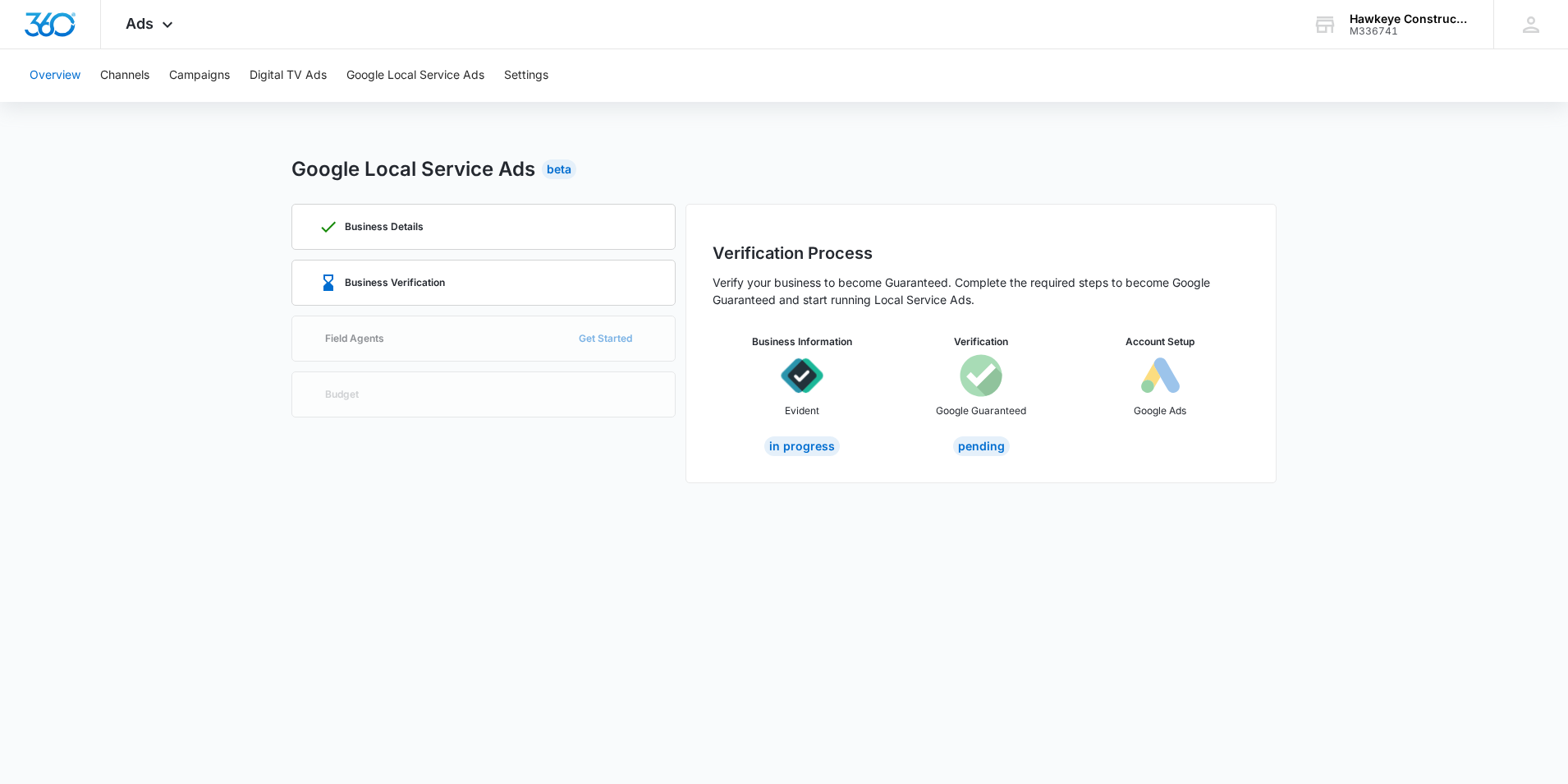
click at [69, 81] on button "Overview" at bounding box center [55, 76] width 51 height 52
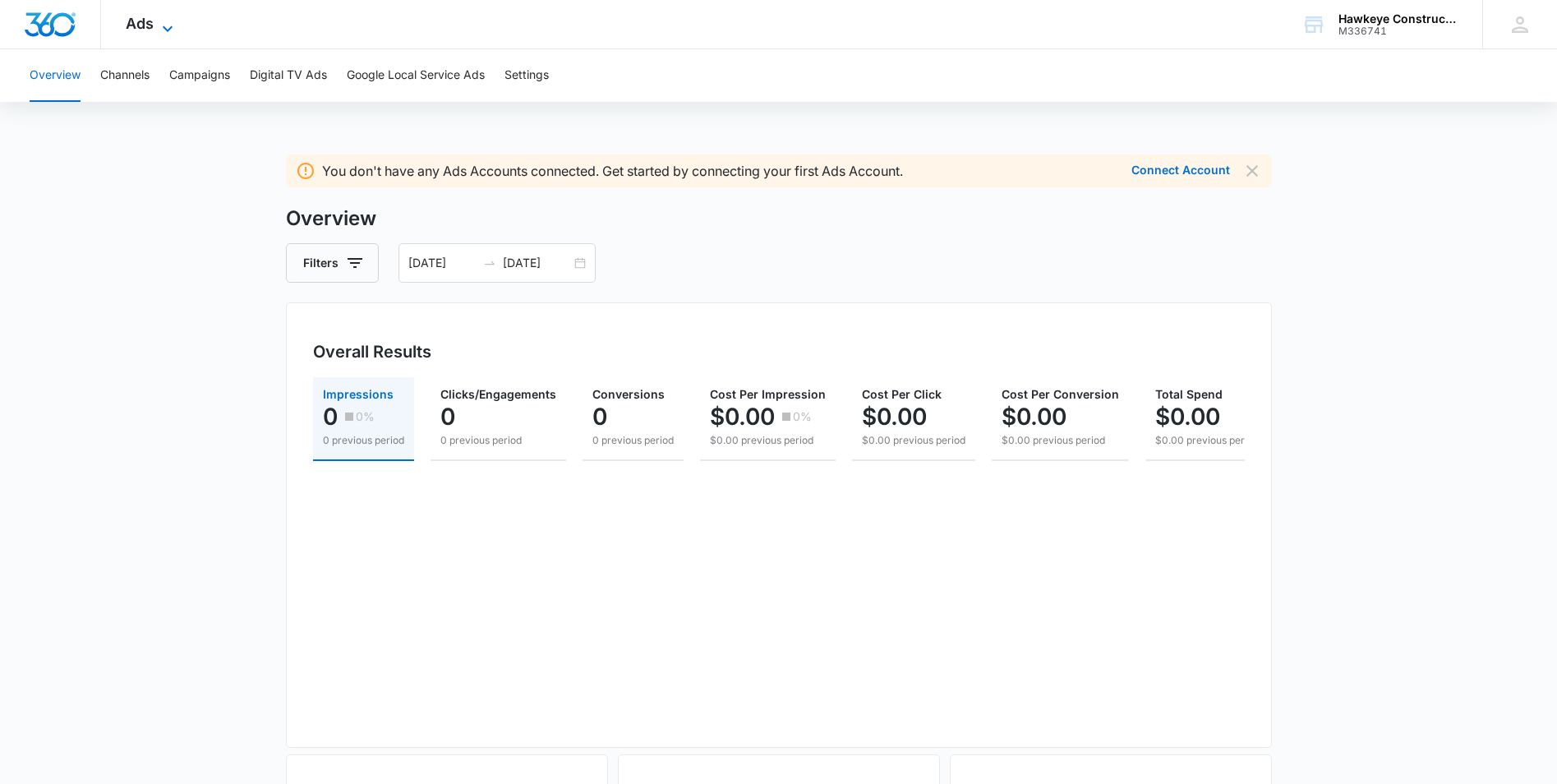
click at [177, 25] on icon at bounding box center [167, 28] width 19 height 19
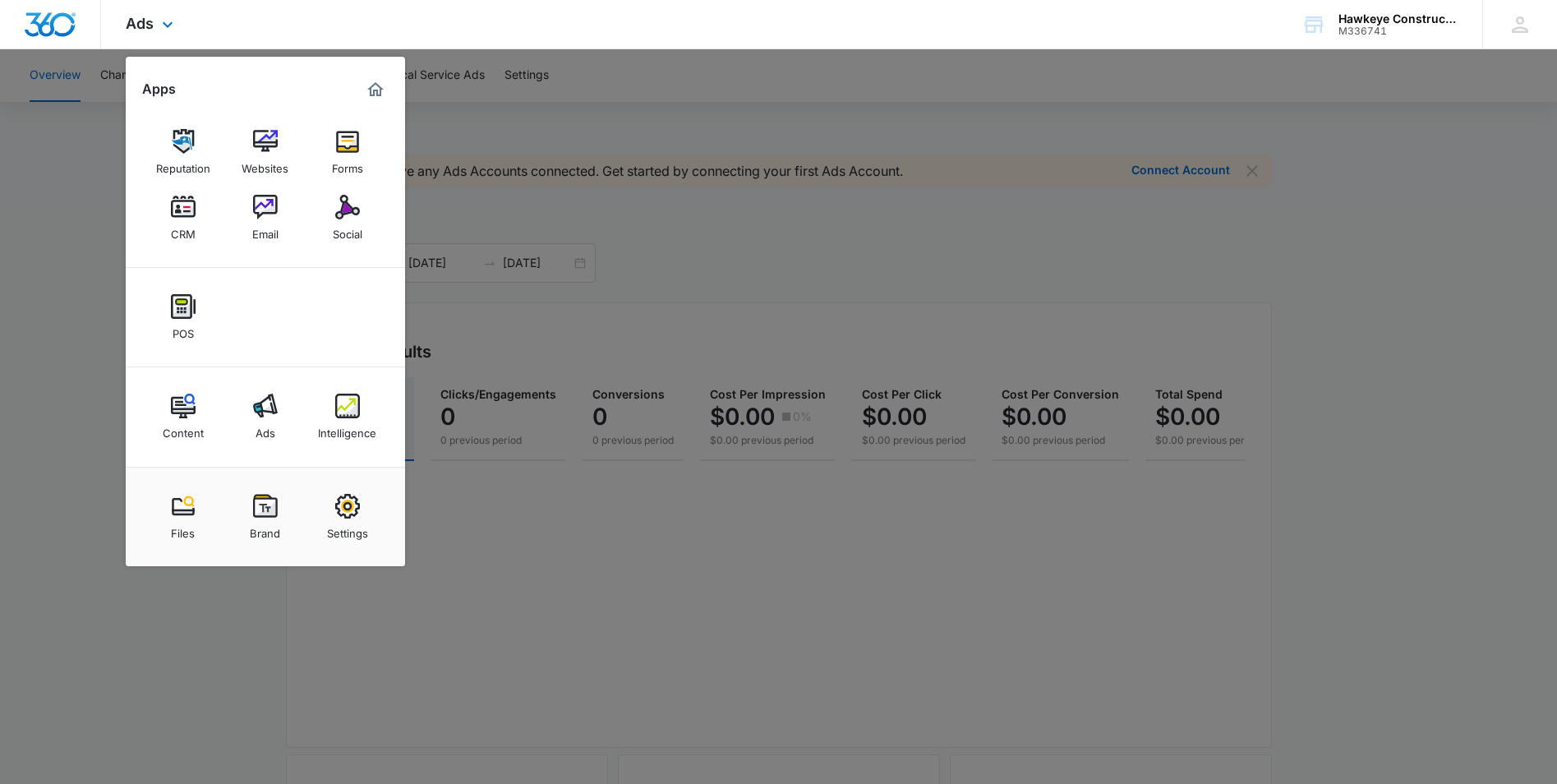
click at [45, 18] on img "Dashboard" at bounding box center [50, 24] width 52 height 24
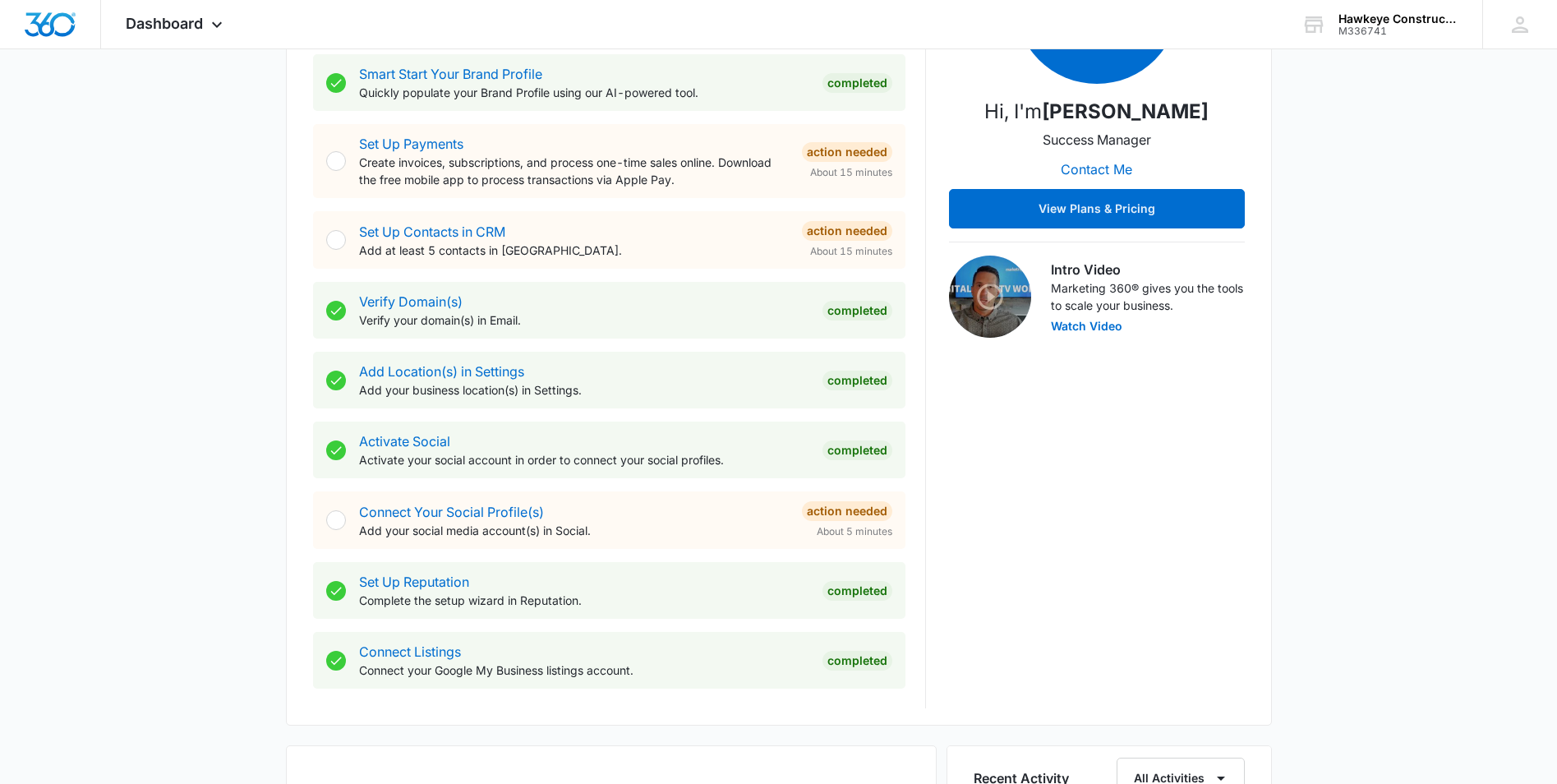
scroll to position [329, 0]
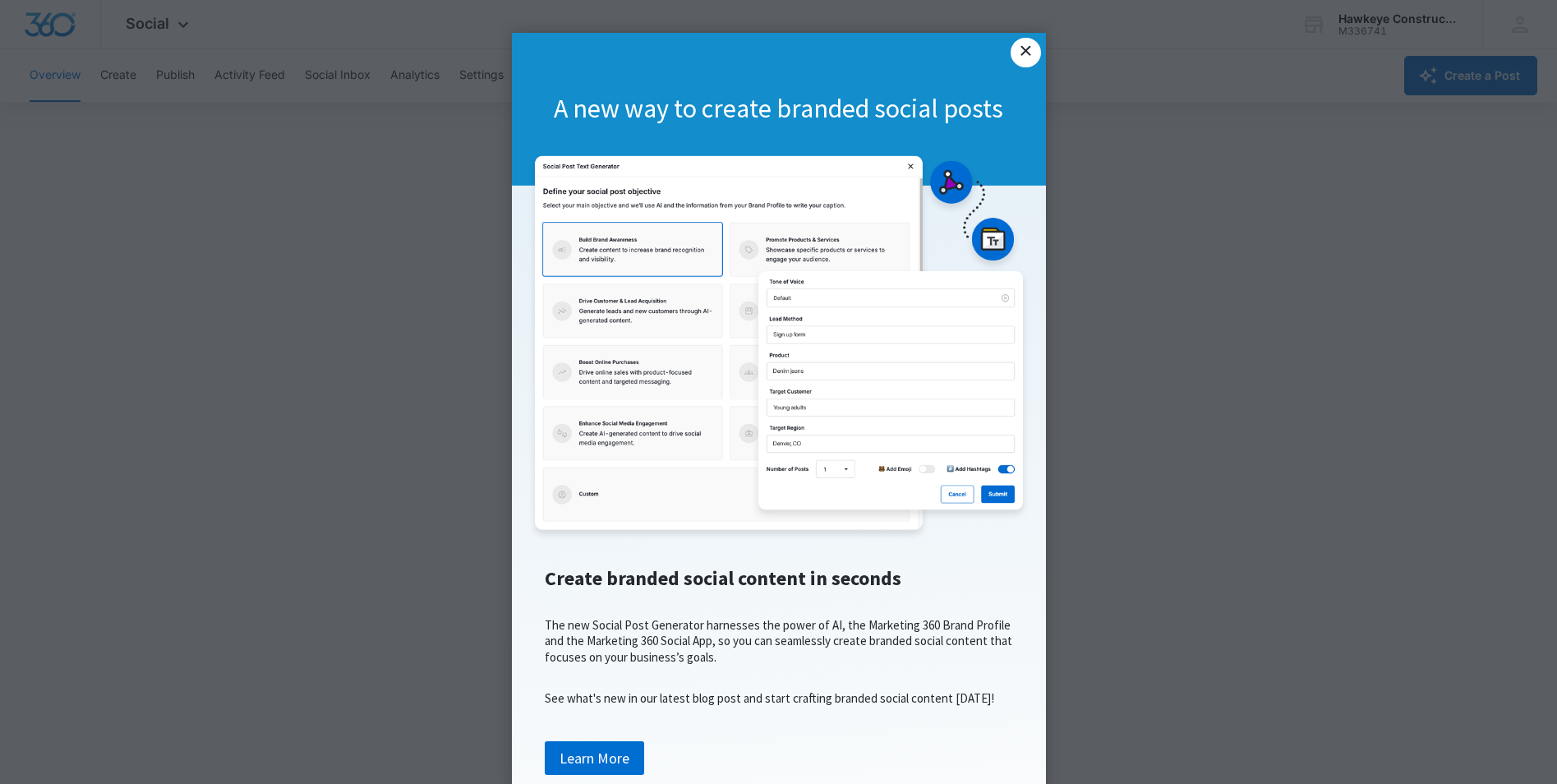
drag, startPoint x: 1032, startPoint y: 52, endPoint x: 1030, endPoint y: 106, distance: 54.0
click at [1032, 52] on link "×" at bounding box center [1025, 52] width 29 height 29
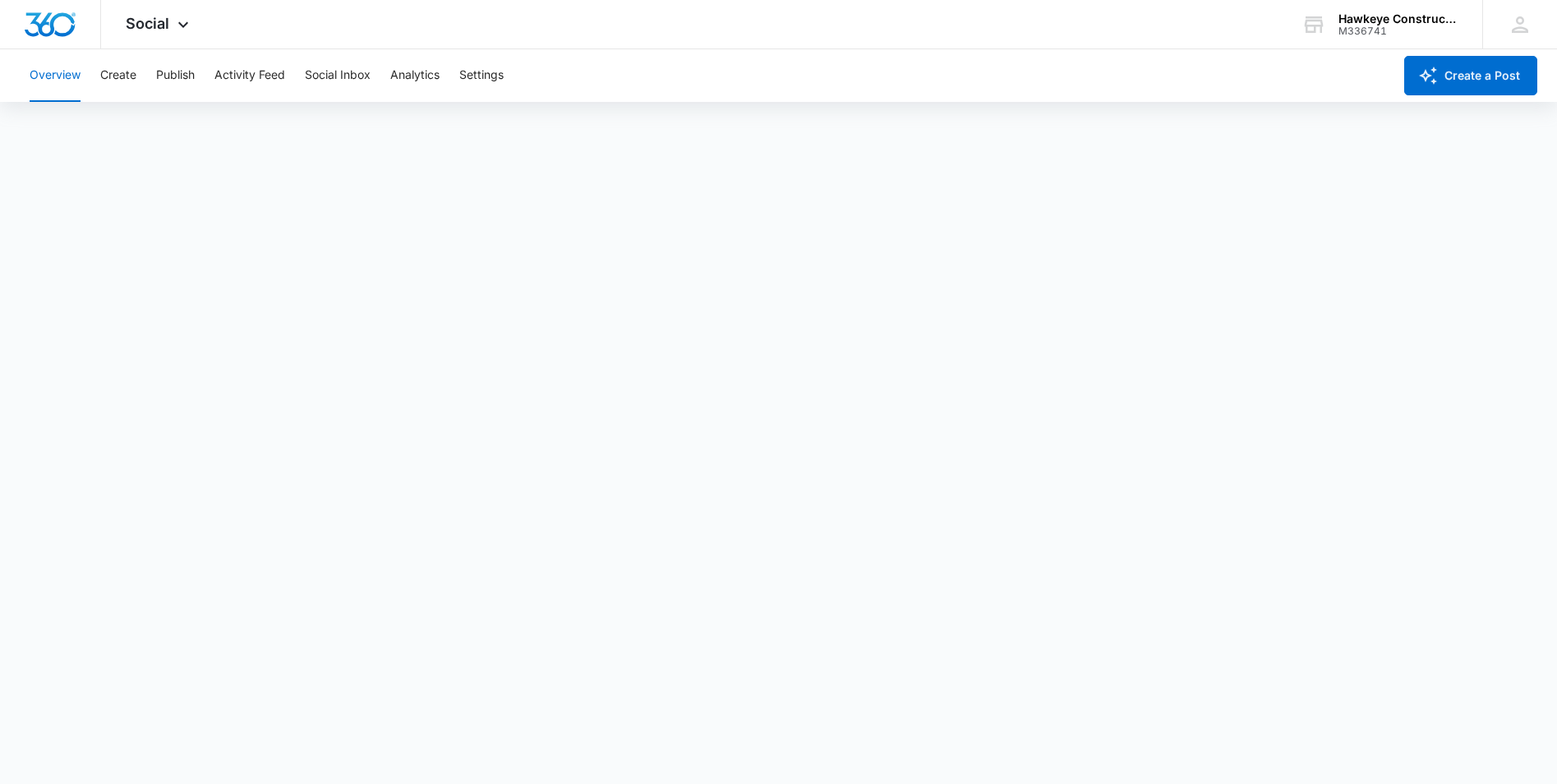
click at [40, 80] on button "Overview" at bounding box center [55, 76] width 51 height 52
click at [44, 18] on img "Dashboard" at bounding box center [50, 24] width 52 height 24
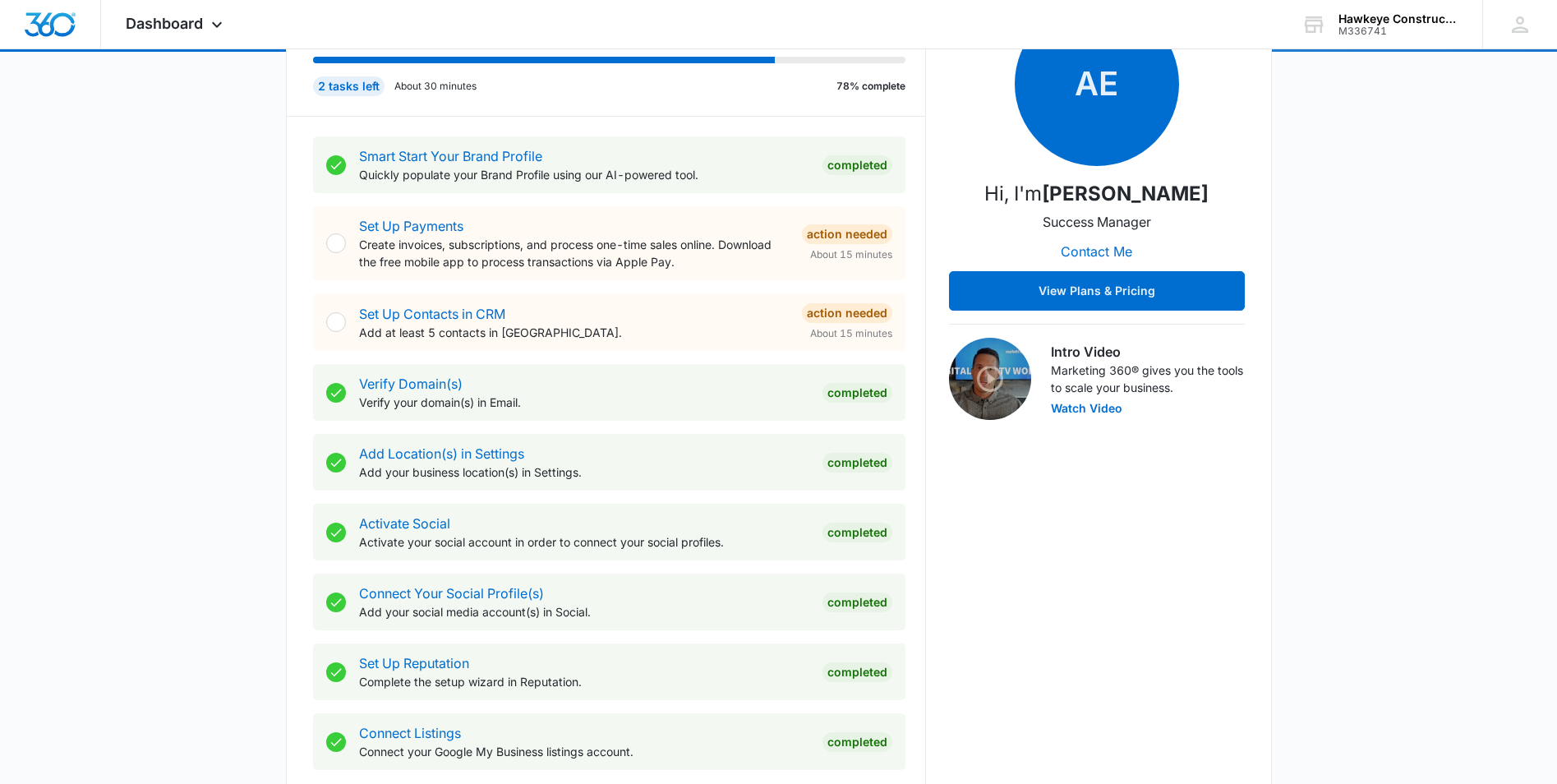
scroll to position [246, 0]
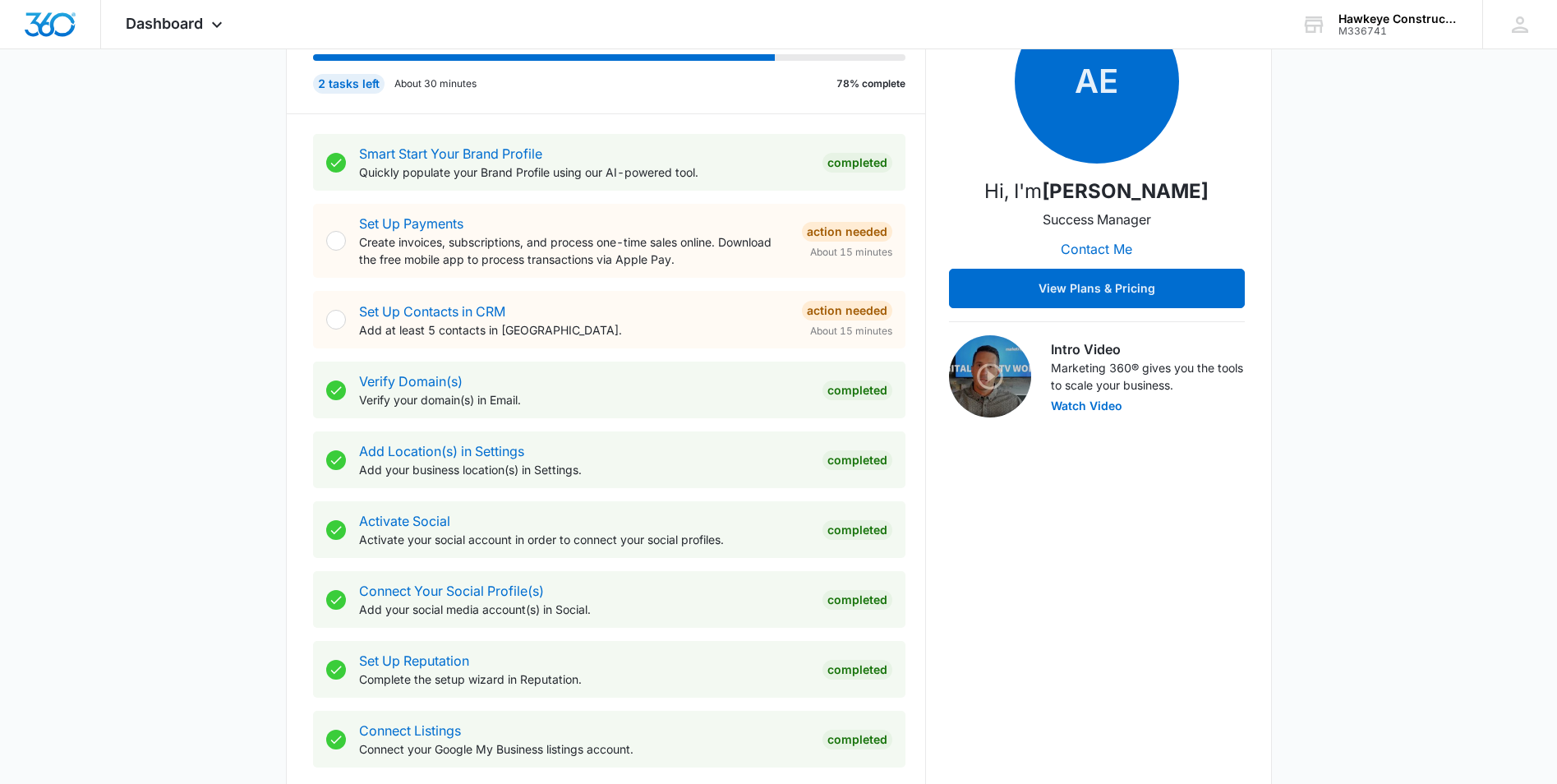
click at [706, 601] on p "Add your social media account(s) in Social." at bounding box center [584, 609] width 450 height 18
click at [468, 591] on link "Connect Your Social Profile(s)" at bounding box center [452, 591] width 185 height 17
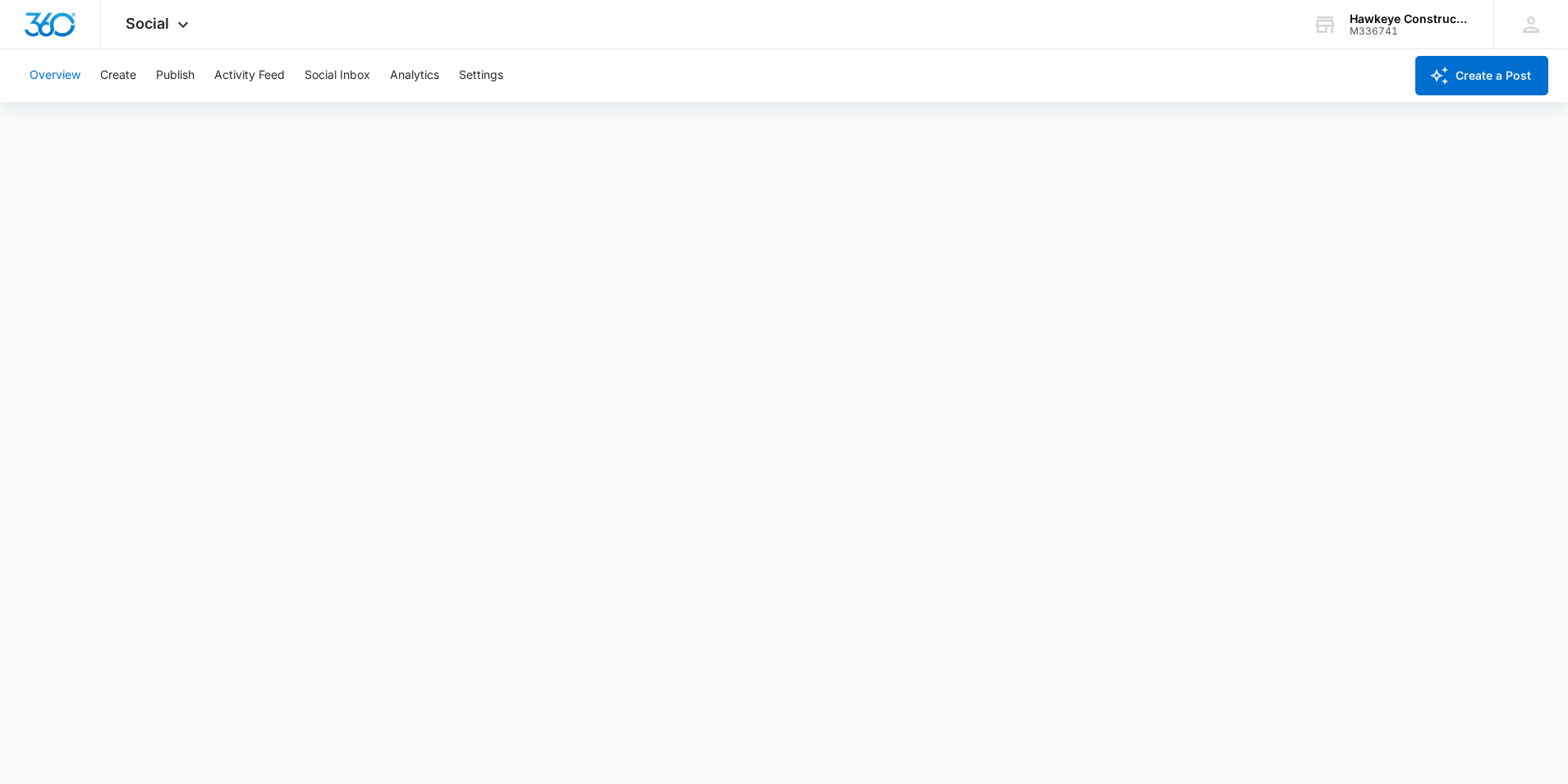
click at [53, 77] on button "Overview" at bounding box center [55, 76] width 51 height 52
click at [457, 76] on div "Overview Create Publish Activity Feed Social Inbox Analytics Settings" at bounding box center [705, 76] width 1372 height 52
click at [477, 76] on button "Settings" at bounding box center [481, 76] width 45 height 52
click at [466, 79] on button "Settings" at bounding box center [481, 76] width 45 height 52
